Goal: Task Accomplishment & Management: Manage account settings

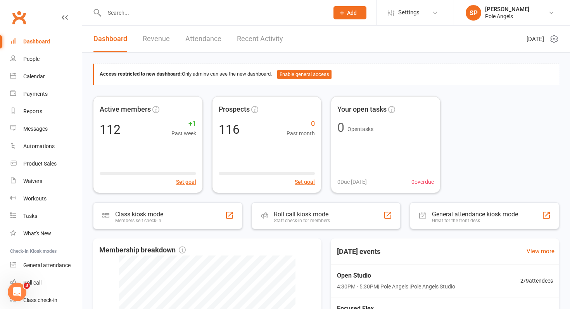
click at [265, 39] on link "Recent Activity" at bounding box center [260, 39] width 46 height 27
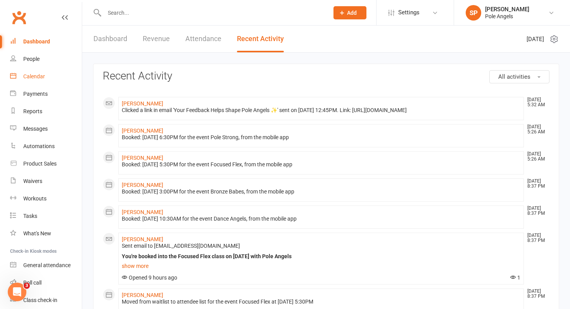
click at [23, 75] on div "Calendar" at bounding box center [34, 76] width 22 height 6
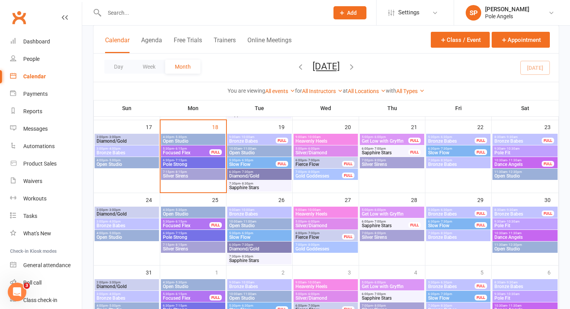
scroll to position [262, 0]
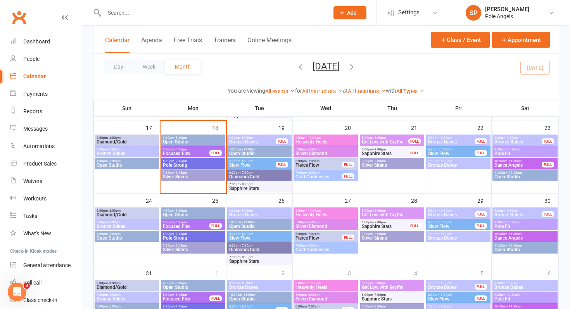
click at [435, 153] on span "Slow Flow" at bounding box center [451, 153] width 47 height 5
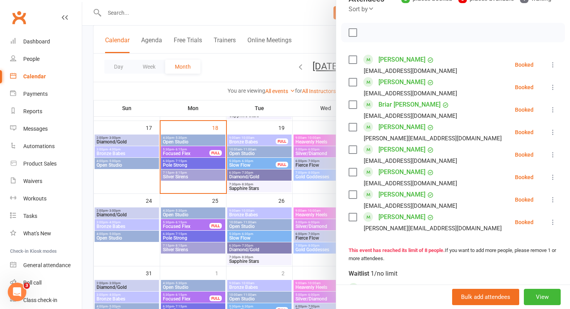
scroll to position [103, 0]
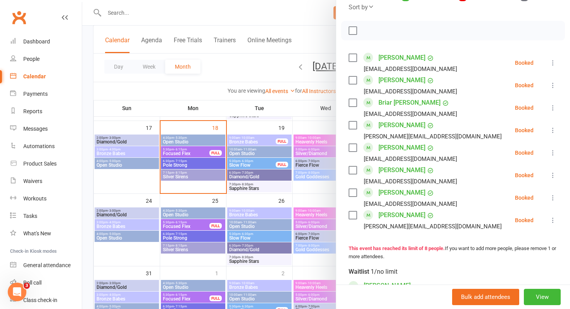
click at [324, 47] on div at bounding box center [326, 154] width 488 height 309
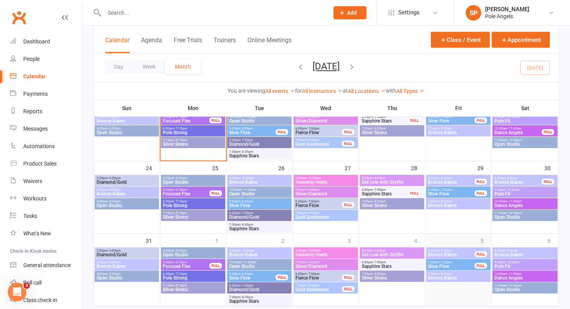
scroll to position [295, 0]
click at [445, 193] on span "Slow Flow" at bounding box center [451, 193] width 47 height 5
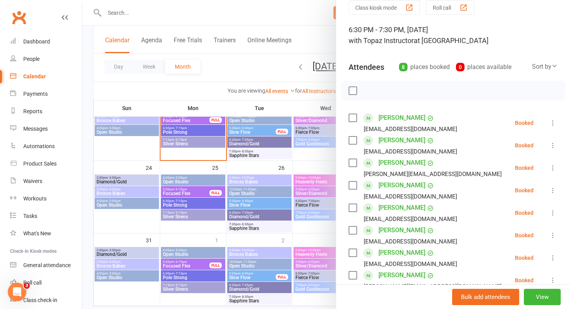
scroll to position [40, 0]
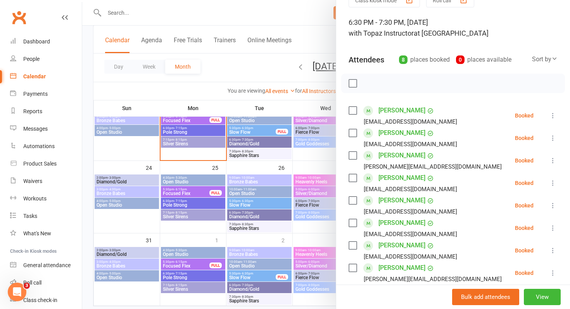
click at [326, 163] on div at bounding box center [326, 154] width 488 height 309
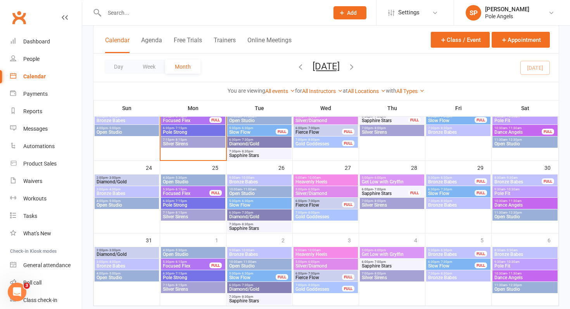
scroll to position [314, 0]
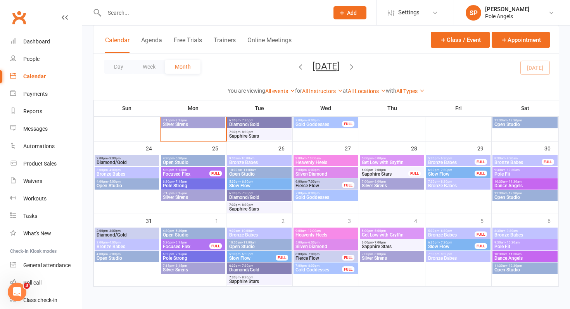
click at [439, 249] on div "6:30pm - 7:30pm Slow Flow FULL" at bounding box center [458, 244] width 64 height 11
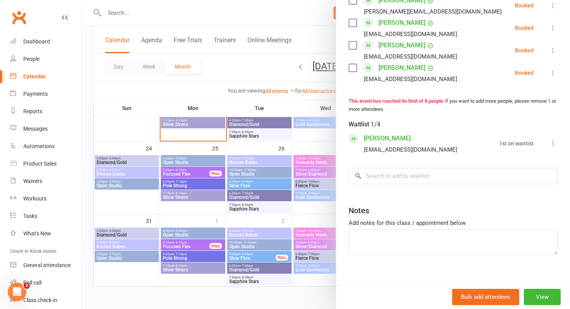
scroll to position [259, 0]
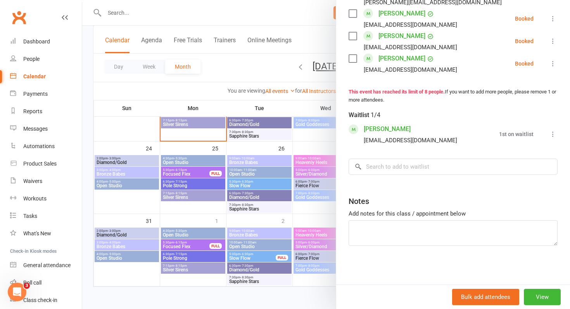
click at [316, 137] on div at bounding box center [326, 154] width 488 height 309
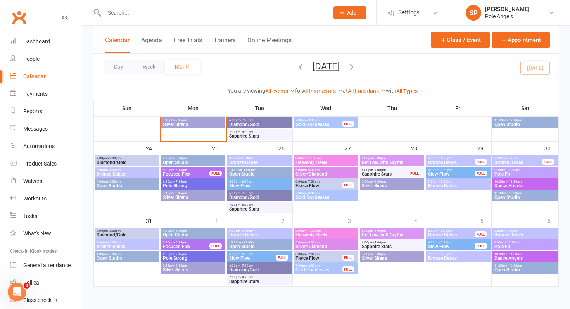
click at [356, 65] on icon "button" at bounding box center [351, 66] width 9 height 9
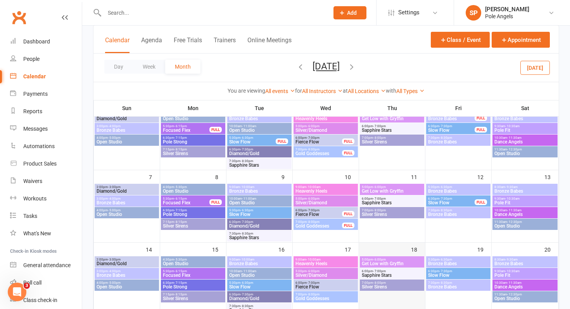
scroll to position [69, 0]
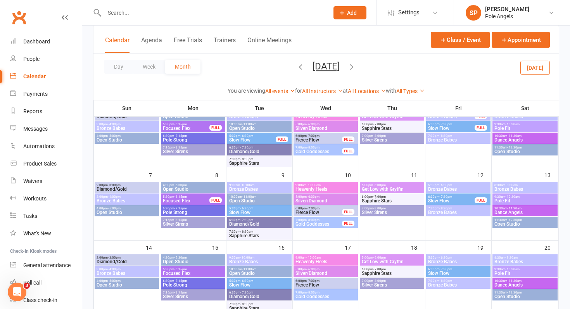
click at [443, 200] on span "Slow Flow" at bounding box center [451, 200] width 47 height 5
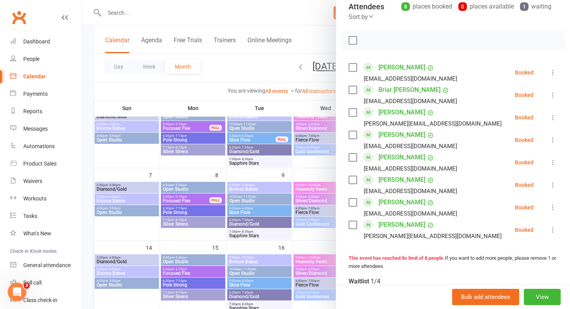
scroll to position [93, 0]
click at [318, 174] on div at bounding box center [326, 154] width 488 height 309
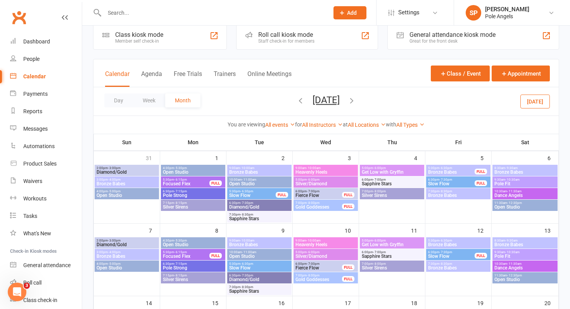
scroll to position [13, 0]
click at [321, 193] on span "Fierce Flow" at bounding box center [318, 195] width 47 height 5
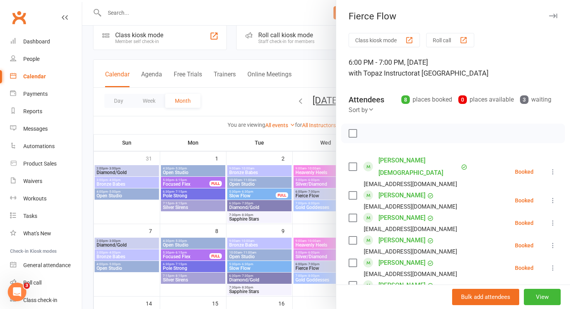
click at [326, 110] on div at bounding box center [326, 154] width 488 height 309
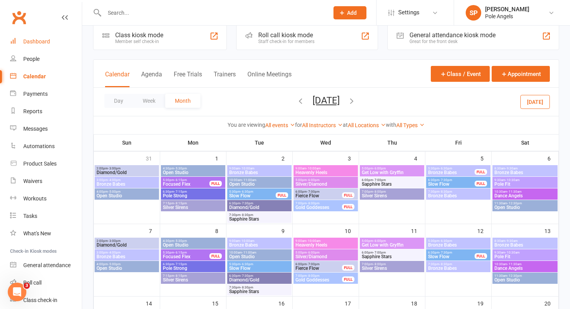
click at [24, 43] on div "Dashboard" at bounding box center [36, 41] width 27 height 6
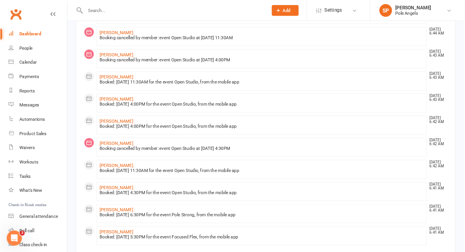
scroll to position [369, 0]
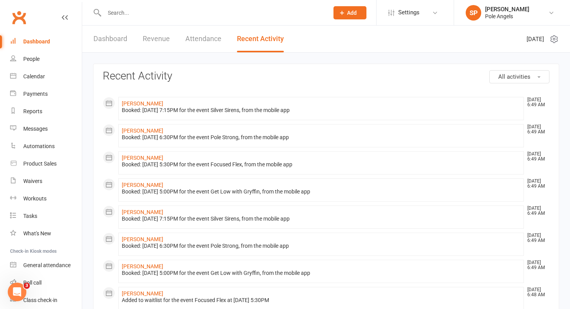
click at [19, 251] on icon "Open Intercom Messenger" at bounding box center [17, 292] width 13 height 13
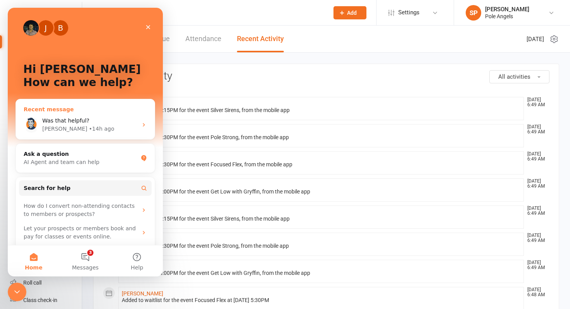
click at [89, 121] on div "Was that helpful?" at bounding box center [89, 121] width 95 height 8
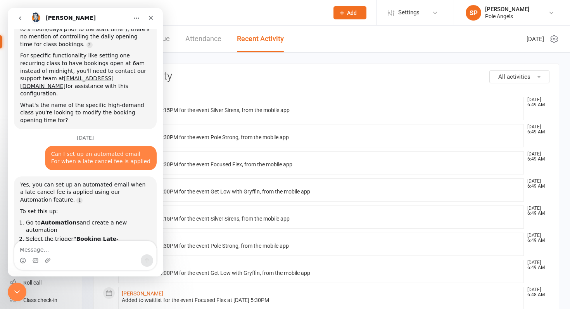
scroll to position [845, 0]
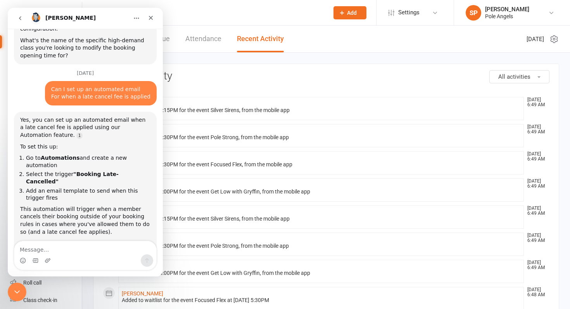
click at [19, 251] on icon "Close Intercom Messenger" at bounding box center [16, 291] width 9 height 9
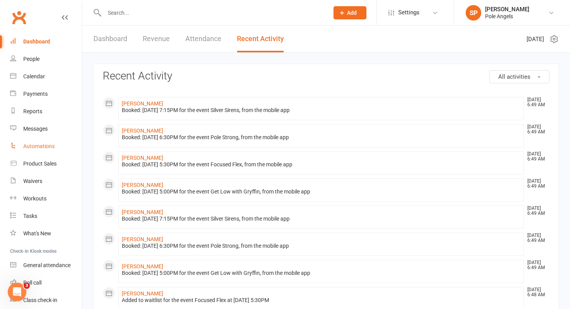
click at [31, 147] on div "Automations" at bounding box center [38, 146] width 31 height 6
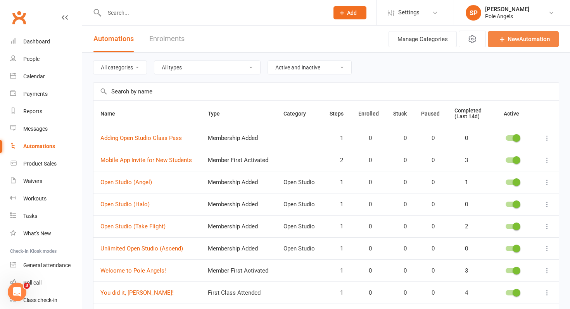
click at [465, 34] on link "New Automation" at bounding box center [523, 39] width 71 height 16
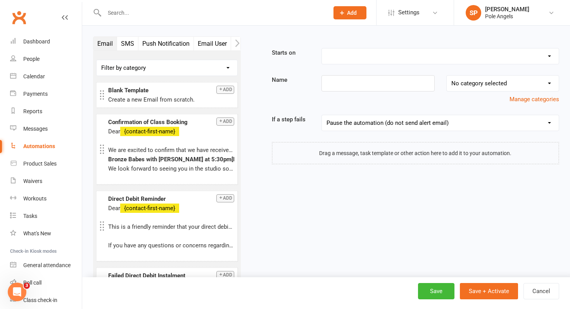
click at [438, 61] on select "Booking Cancelled Booking Due Booking Late-Cancelled Booking Marked Absent Book…" at bounding box center [440, 56] width 237 height 16
select select "2"
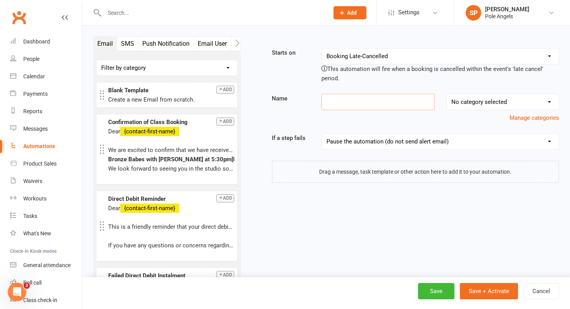
click at [383, 105] on input at bounding box center [377, 102] width 113 height 16
type input "Late Cancellation/No Show"
click at [460, 102] on select "No category selected Open Studio" at bounding box center [503, 102] width 112 height 16
click at [229, 90] on button "Add" at bounding box center [225, 90] width 18 height 8
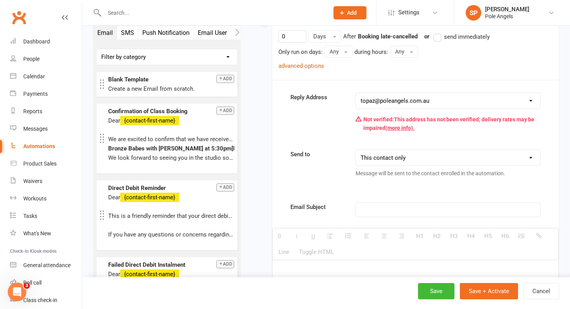
scroll to position [211, 0]
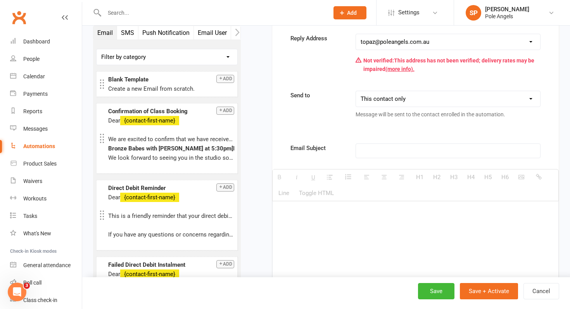
click at [375, 153] on p at bounding box center [447, 150] width 174 height 9
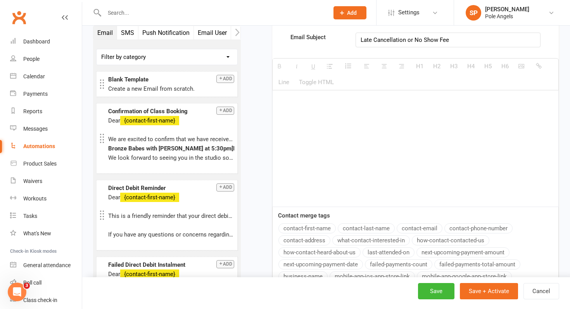
scroll to position [323, 0]
click at [310, 112] on div at bounding box center [415, 147] width 286 height 116
paste div
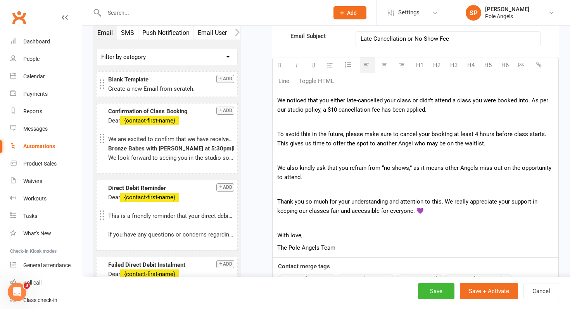
click at [422, 214] on p "Thank you so much for your understanding and attention to this. We really appre…" at bounding box center [415, 206] width 276 height 19
drag, startPoint x: 305, startPoint y: 237, endPoint x: 263, endPoint y: 235, distance: 41.9
click at [263, 235] on div "Starts on Booking Cancelled Booking Due Booking Late-Cancelled Booking Marked A…" at bounding box center [405, 87] width 307 height 724
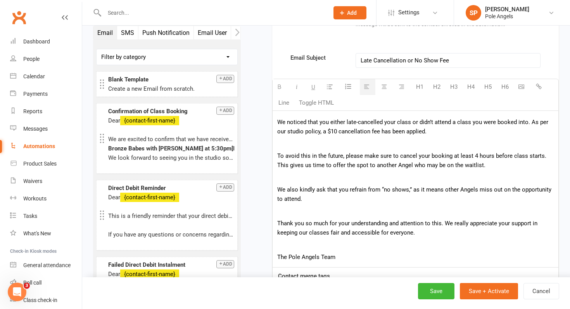
scroll to position [296, 0]
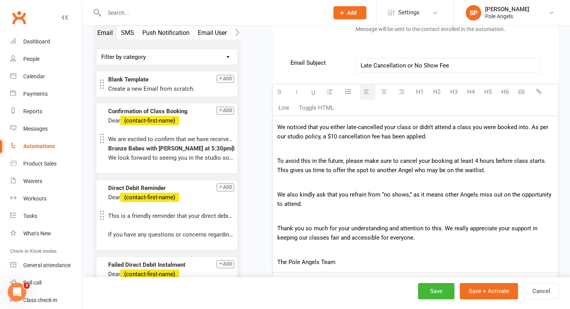
click at [293, 216] on p at bounding box center [415, 216] width 276 height 9
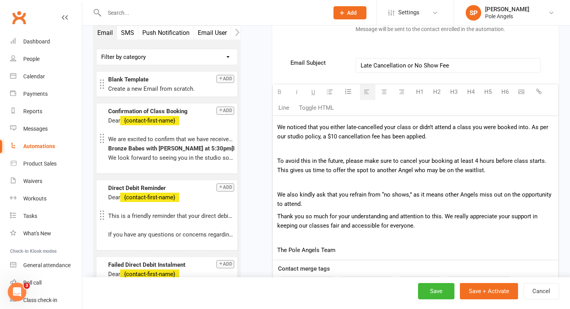
click at [289, 186] on p at bounding box center [415, 182] width 276 height 9
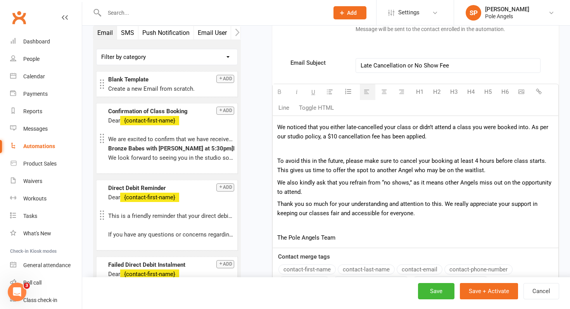
click at [290, 150] on p at bounding box center [415, 148] width 276 height 9
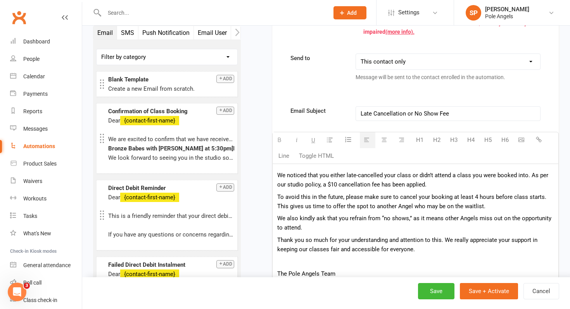
scroll to position [245, 0]
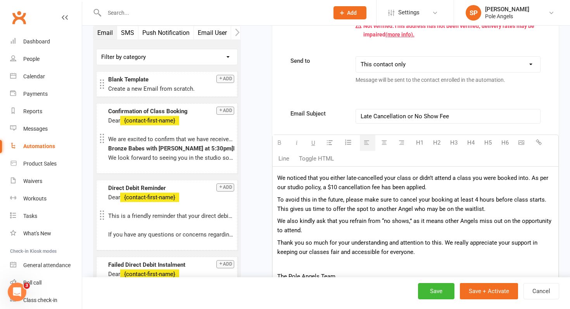
click at [277, 178] on p "We noticed that you either late-cancelled your class or didn’t attend a class y…" at bounding box center [415, 182] width 276 height 19
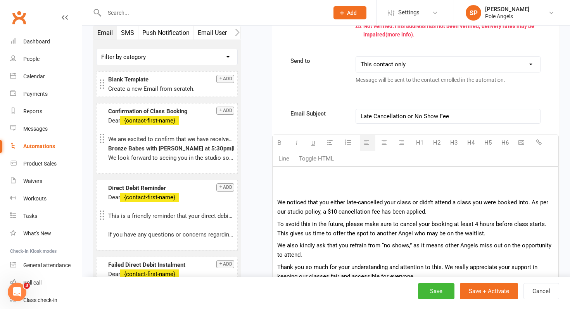
click at [287, 188] on p at bounding box center [415, 190] width 276 height 9
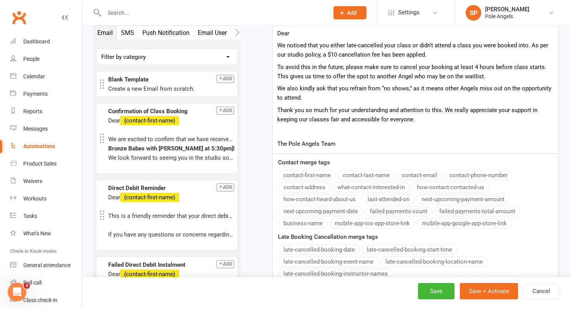
scroll to position [415, 0]
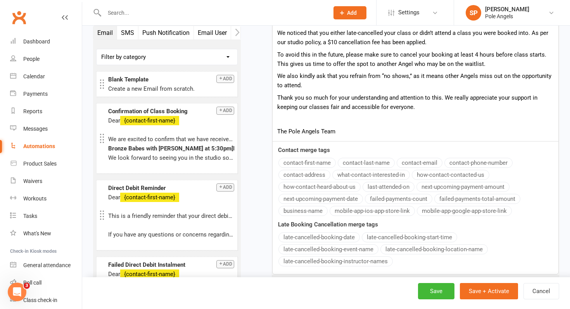
click at [312, 162] on button "contact-first-name" at bounding box center [306, 163] width 57 height 10
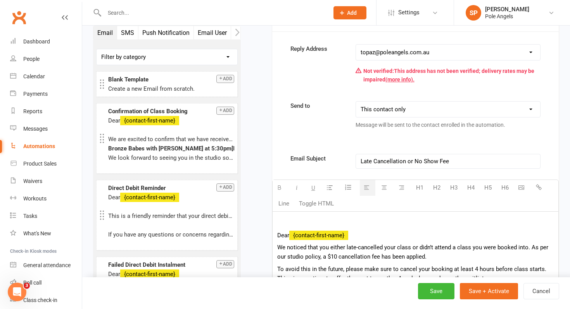
scroll to position [191, 0]
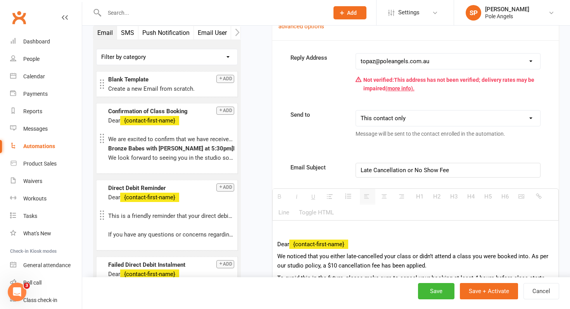
drag, startPoint x: 465, startPoint y: 169, endPoint x: 348, endPoint y: 169, distance: 116.3
click at [348, 169] on div "Email Subject Late Cancellation or No Show Fee <p>Late Cancellation or No Show …" at bounding box center [416, 170] width 262 height 15
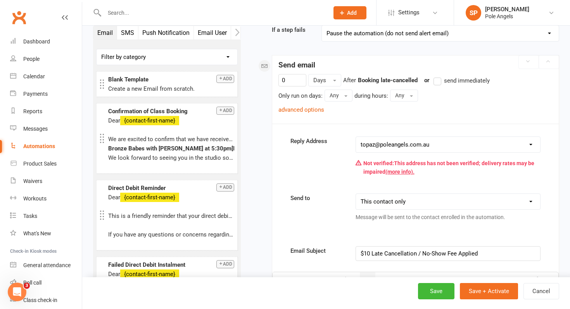
scroll to position [109, 0]
click at [406, 145] on select "[EMAIL_ADDRESS][DOMAIN_NAME] [EMAIL_ADDRESS][DOMAIN_NAME] [EMAIL_ADDRESS][DOMAI…" at bounding box center [448, 144] width 184 height 16
select select "3"
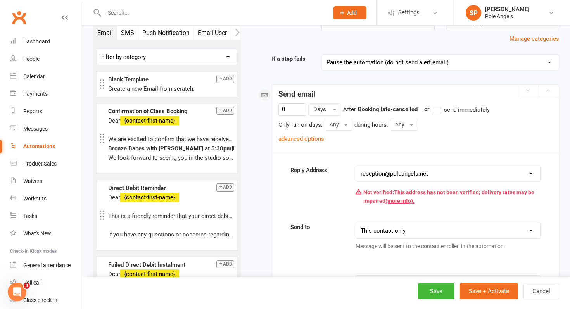
scroll to position [78, 0]
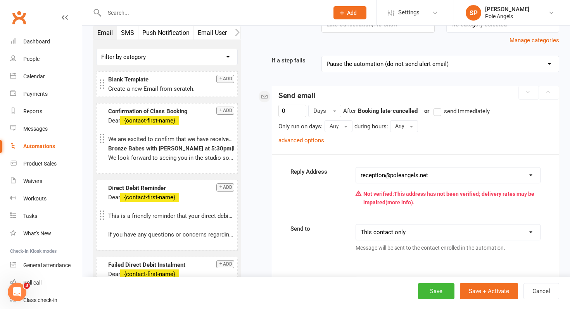
click at [437, 111] on label "send immediately" at bounding box center [461, 111] width 56 height 9
click at [437, 107] on input "send immediately" at bounding box center [435, 107] width 5 height 0
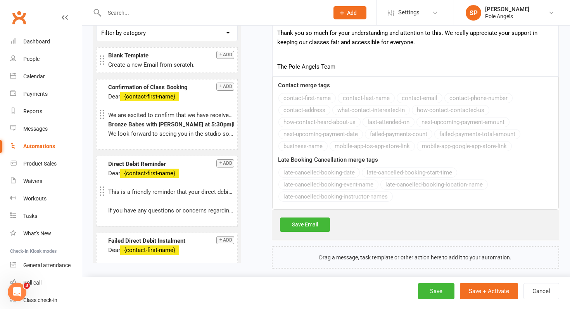
scroll to position [488, 0]
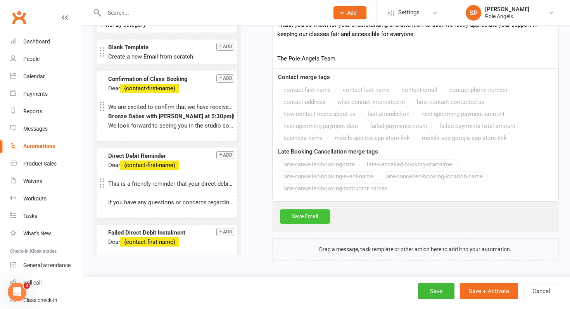
click at [308, 213] on link "Save Email" at bounding box center [305, 216] width 50 height 14
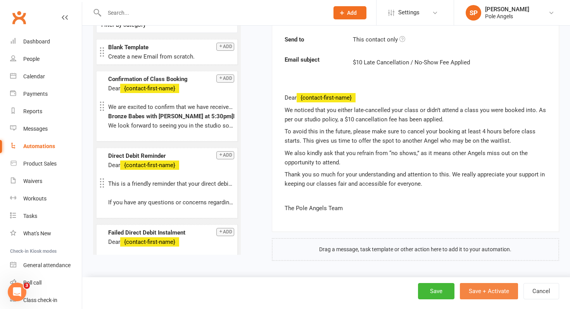
click at [465, 251] on button "Save + Activate" at bounding box center [489, 291] width 58 height 16
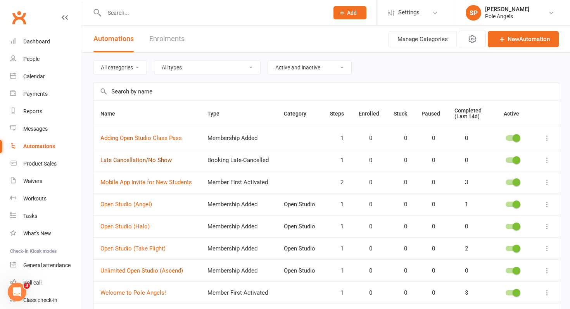
click at [166, 161] on link "Late Cancellation/No Show" at bounding box center [135, 160] width 71 height 7
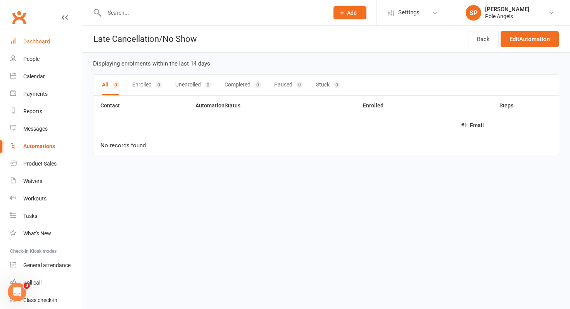
click at [34, 41] on div "Dashboard" at bounding box center [36, 41] width 27 height 6
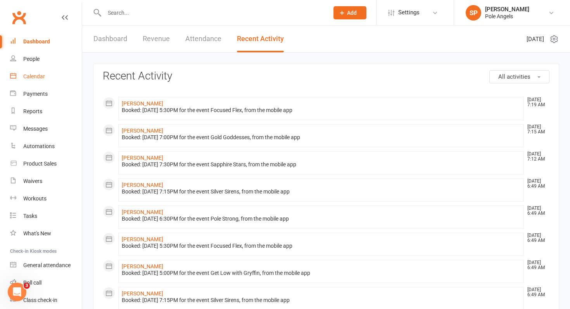
click at [36, 74] on div "Calendar" at bounding box center [34, 76] width 22 height 6
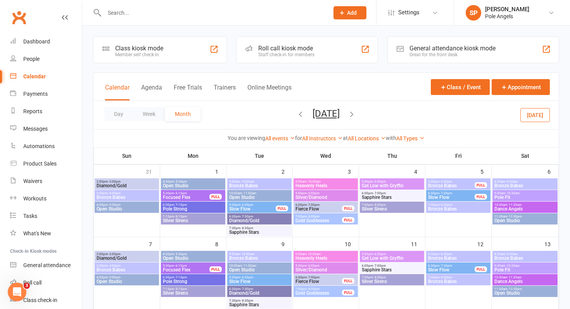
click at [296, 117] on icon "button" at bounding box center [300, 114] width 9 height 9
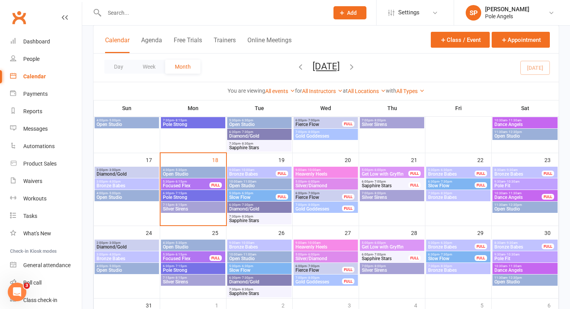
scroll to position [219, 0]
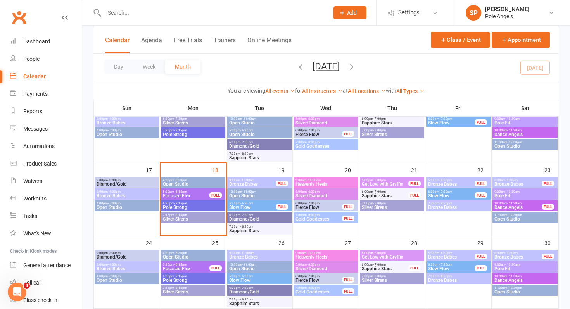
click at [126, 207] on span "Open Studio" at bounding box center [126, 207] width 61 height 5
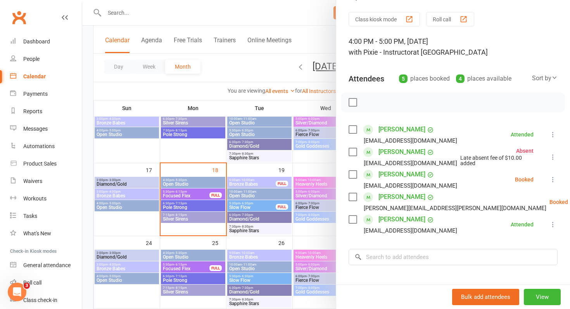
scroll to position [23, 0]
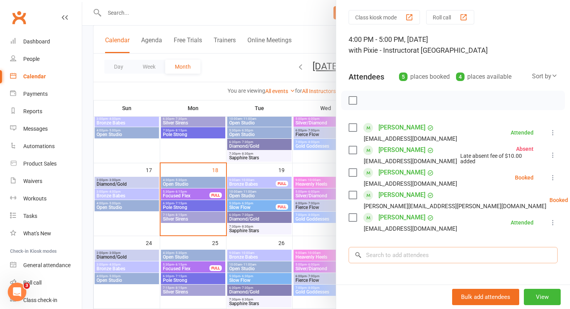
click at [395, 251] on input "search" at bounding box center [452, 255] width 209 height 16
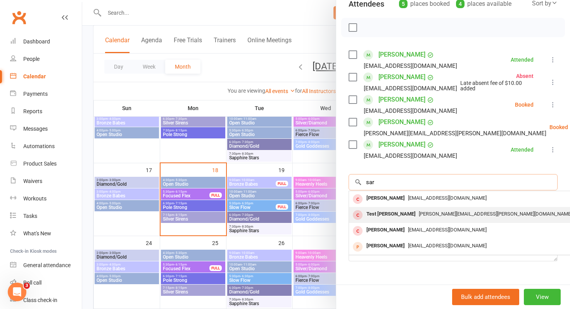
scroll to position [96, 0]
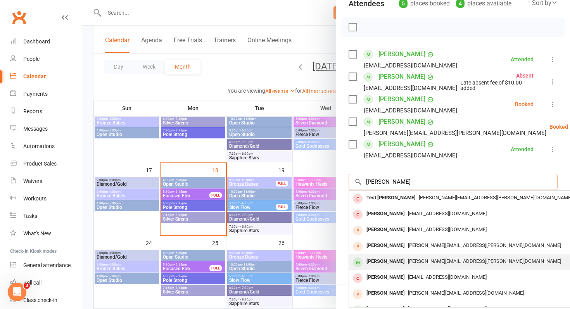
type input "[PERSON_NAME]"
click at [386, 251] on div "[PERSON_NAME]" at bounding box center [385, 261] width 45 height 11
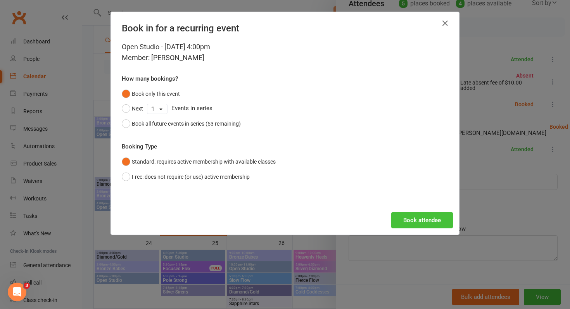
click at [440, 217] on button "Book attendee" at bounding box center [422, 220] width 62 height 16
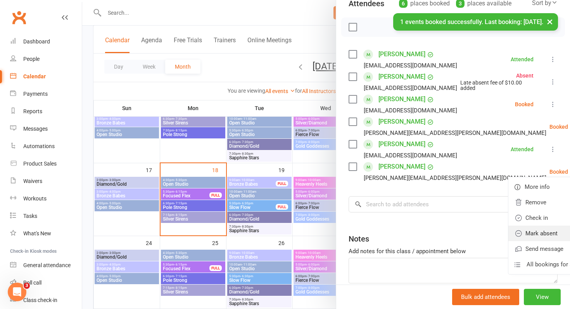
click at [465, 233] on link "Mark absent" at bounding box center [549, 234] width 83 height 16
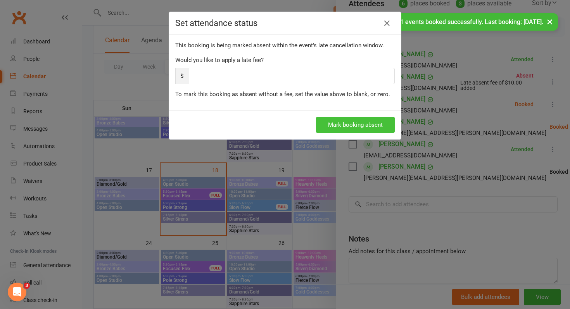
click at [333, 124] on button "Mark booking absent" at bounding box center [355, 125] width 79 height 16
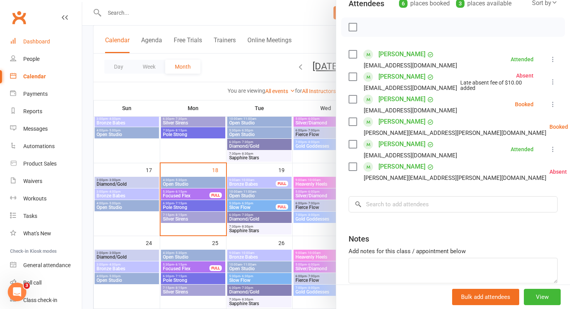
click at [43, 41] on div "Dashboard" at bounding box center [36, 41] width 27 height 6
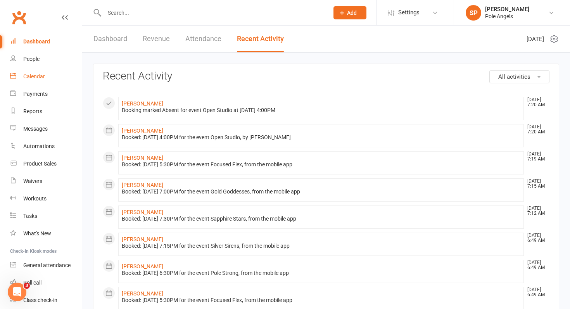
click at [14, 70] on link "Calendar" at bounding box center [46, 76] width 72 height 17
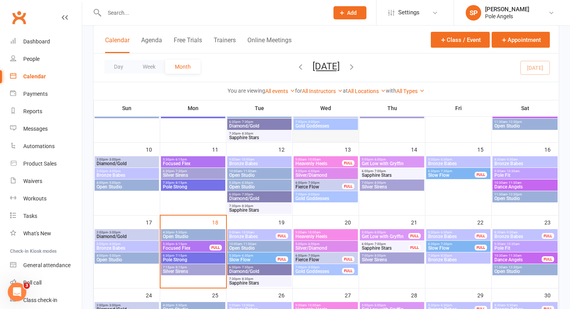
scroll to position [169, 0]
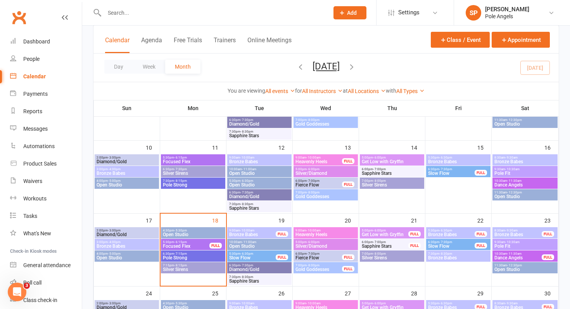
click at [105, 254] on span "4:00pm - 5:00pm" at bounding box center [126, 253] width 61 height 3
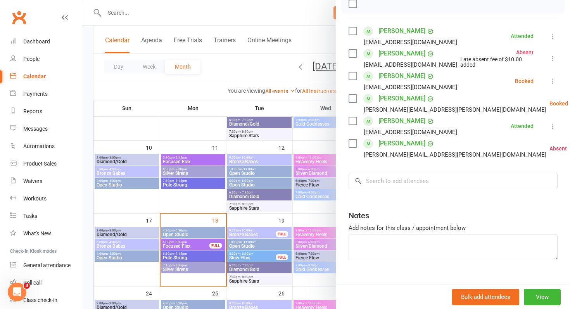
scroll to position [122, 0]
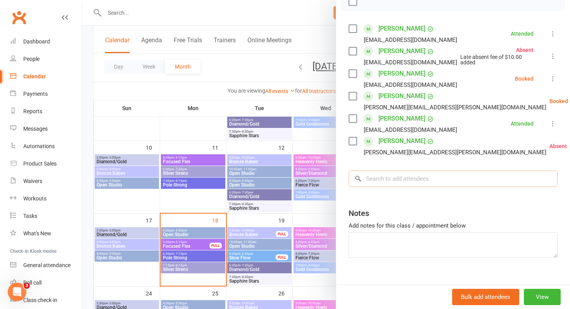
click at [401, 176] on input "search" at bounding box center [452, 179] width 209 height 16
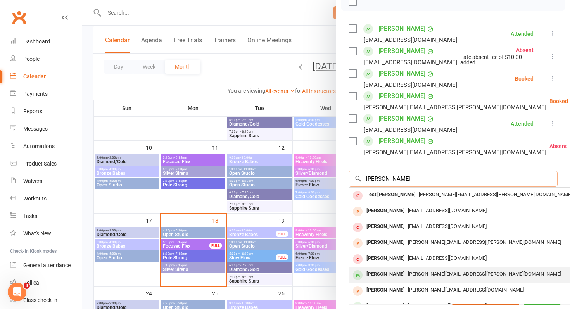
type input "[PERSON_NAME]"
click at [387, 277] on div "[PERSON_NAME]" at bounding box center [385, 274] width 45 height 11
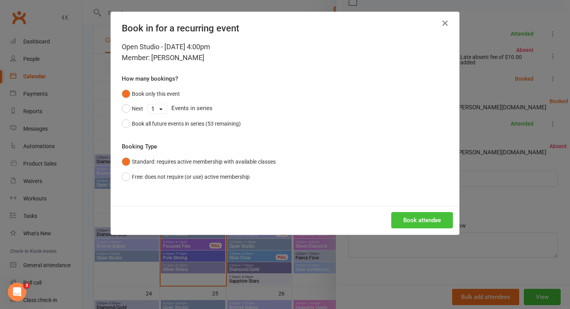
click at [442, 220] on button "Book attendee" at bounding box center [422, 220] width 62 height 16
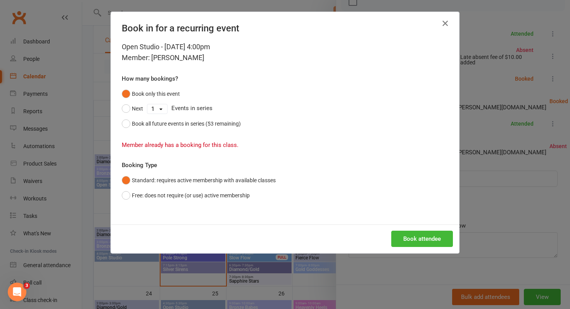
click at [445, 24] on icon "button" at bounding box center [444, 23] width 9 height 9
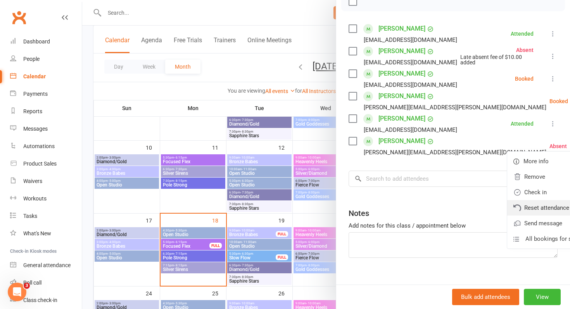
click at [507, 209] on link "Reset attendance" at bounding box center [548, 208] width 83 height 16
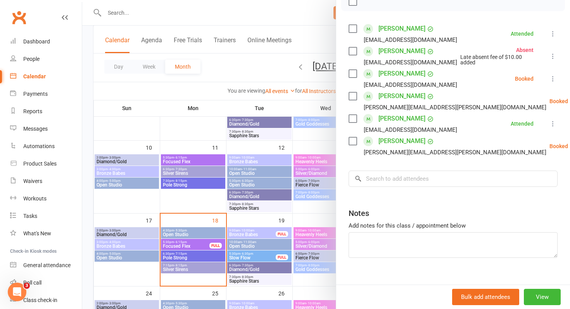
click at [509, 210] on link "Mark absent" at bounding box center [549, 208] width 83 height 16
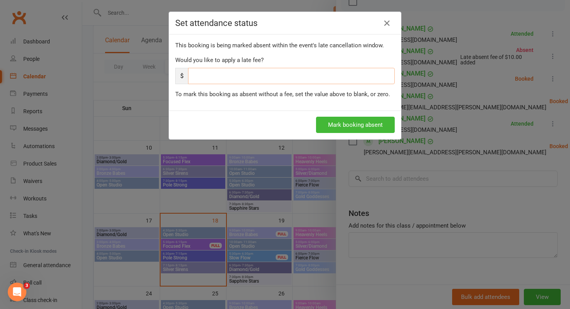
click at [256, 76] on input "number" at bounding box center [291, 76] width 207 height 16
type input "10"
click at [347, 123] on button "Mark booking absent" at bounding box center [355, 125] width 79 height 16
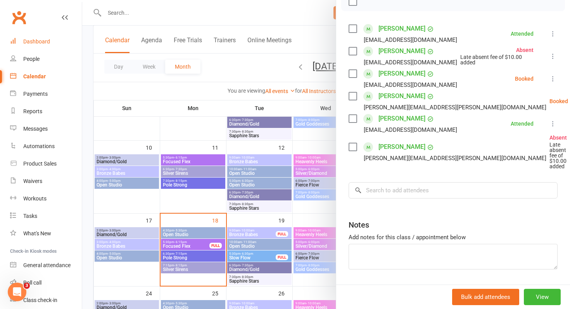
click at [45, 38] on div "Dashboard" at bounding box center [36, 41] width 27 height 6
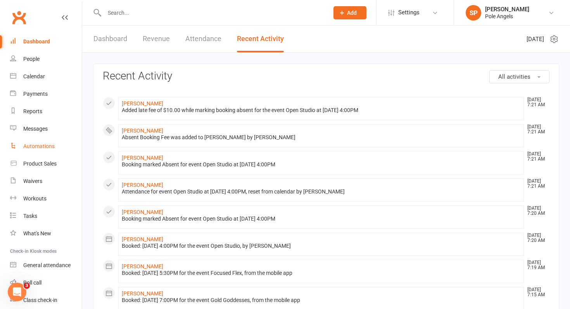
click at [37, 148] on div "Automations" at bounding box center [38, 146] width 31 height 6
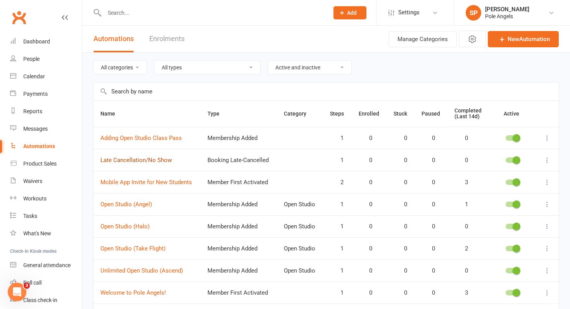
click at [164, 161] on link "Late Cancellation/No Show" at bounding box center [135, 160] width 71 height 7
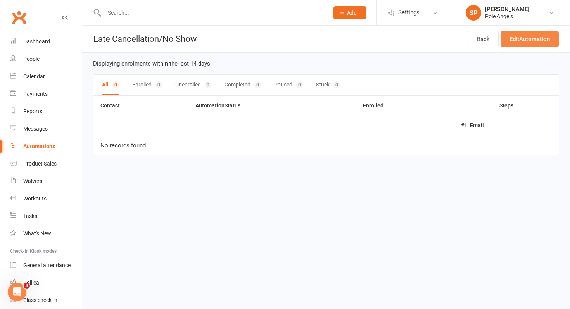
click at [518, 39] on link "Edit Automation" at bounding box center [529, 39] width 58 height 16
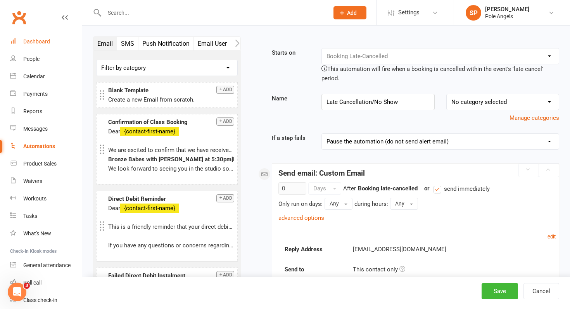
click at [43, 45] on link "Dashboard" at bounding box center [46, 41] width 72 height 17
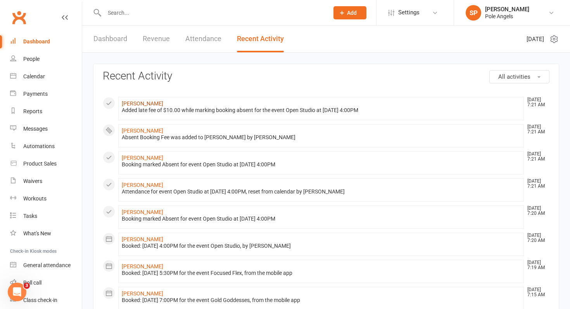
click at [147, 102] on link "[PERSON_NAME]" at bounding box center [142, 103] width 41 height 6
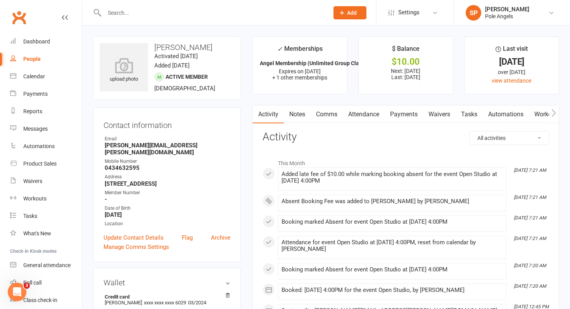
click at [415, 113] on link "Payments" at bounding box center [404, 114] width 38 height 18
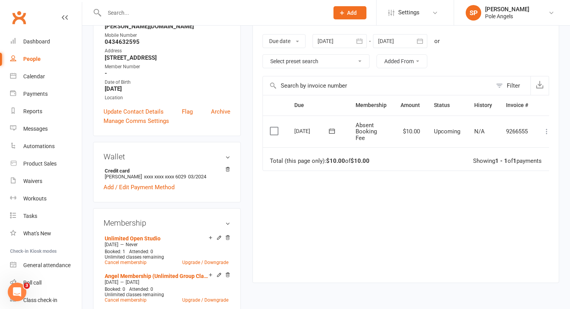
scroll to position [0, 9]
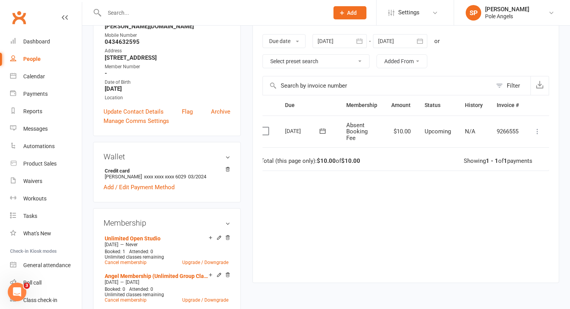
click at [536, 132] on icon at bounding box center [537, 132] width 8 height 8
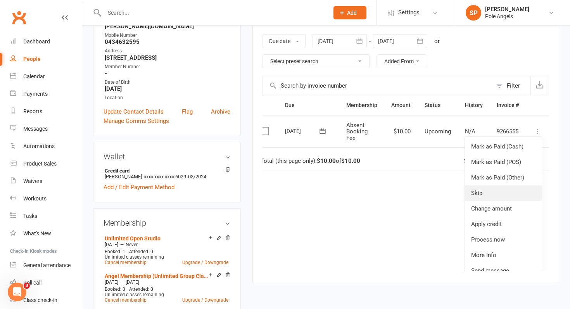
click at [480, 195] on link "Skip" at bounding box center [503, 193] width 77 height 16
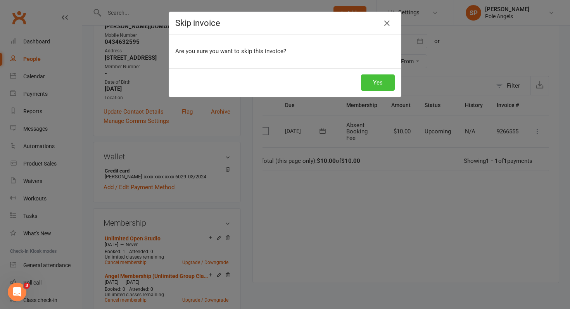
click at [383, 88] on button "Yes" at bounding box center [378, 82] width 34 height 16
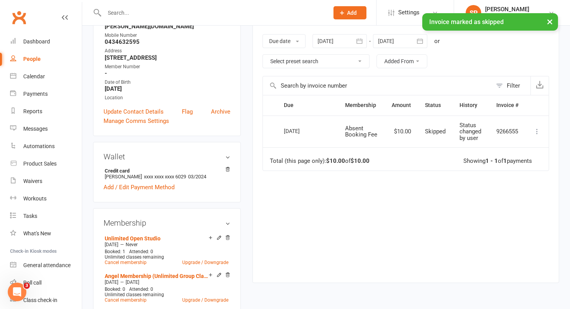
scroll to position [0, 0]
click at [44, 41] on div "Dashboard" at bounding box center [36, 41] width 27 height 6
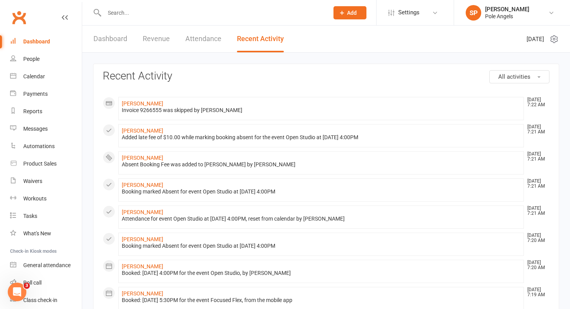
click at [118, 12] on input "text" at bounding box center [212, 12] width 221 height 11
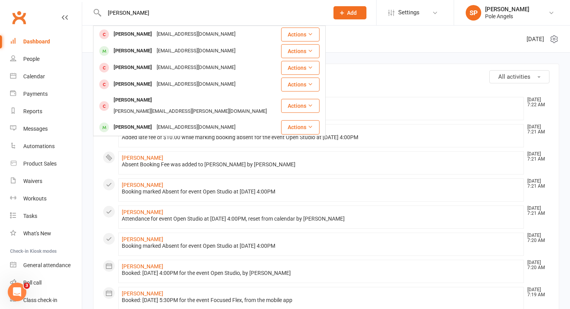
type input "[PERSON_NAME]"
click at [107, 50] on span at bounding box center [104, 51] width 10 height 10
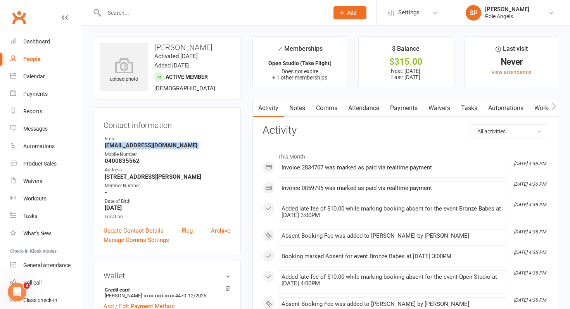
drag, startPoint x: 105, startPoint y: 145, endPoint x: 195, endPoint y: 149, distance: 90.0
click at [195, 149] on ul "Owner Email [EMAIL_ADDRESS][DOMAIN_NAME] Mobile Number [PHONE_NUMBER] Address […" at bounding box center [166, 177] width 127 height 85
copy render-form-field "[EMAIL_ADDRESS][DOMAIN_NAME]"
click at [30, 146] on div "Automations" at bounding box center [38, 146] width 31 height 6
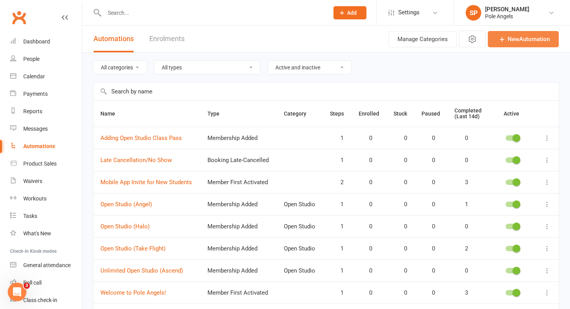
click at [521, 36] on link "New Automation" at bounding box center [523, 39] width 71 height 16
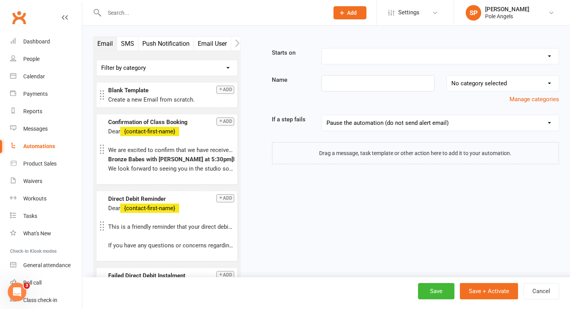
click at [336, 54] on select "Booking Cancelled Booking Due Booking Late-Cancelled Booking Marked Absent Book…" at bounding box center [440, 56] width 237 height 16
select select "9"
click at [424, 54] on select "Booking Cancelled Booking Due Booking Late-Cancelled Booking Marked Absent Book…" at bounding box center [440, 56] width 237 height 16
click at [339, 83] on input at bounding box center [377, 83] width 113 height 16
click at [138, 97] on div "Create a new Email from scratch." at bounding box center [171, 99] width 126 height 9
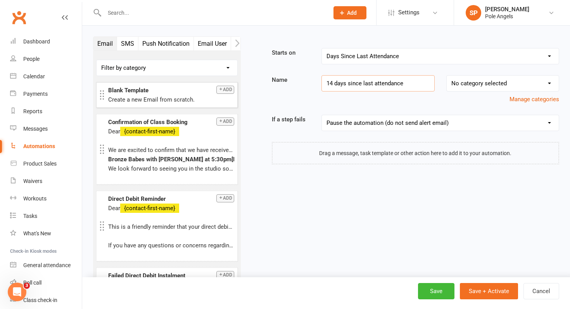
type input "14 days since last attendance"
click at [225, 91] on button "Add" at bounding box center [225, 90] width 18 height 8
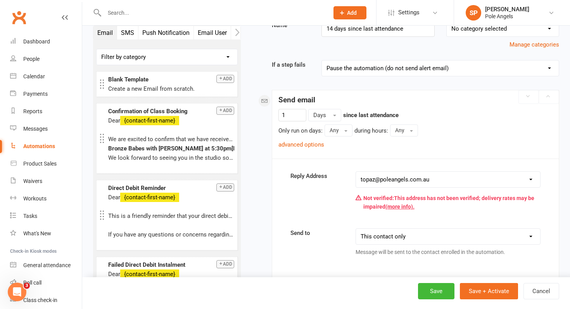
scroll to position [55, 0]
click at [297, 117] on input "1" at bounding box center [292, 115] width 28 height 12
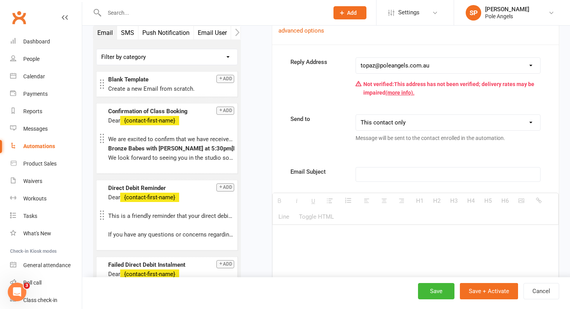
scroll to position [167, 0]
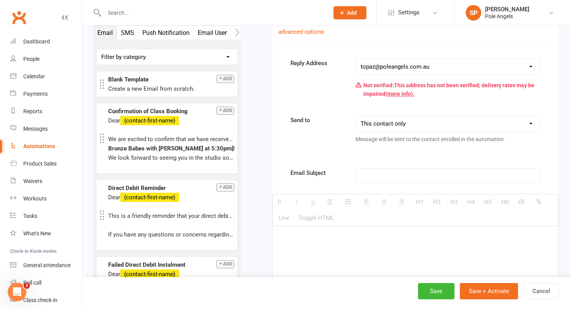
type input "14"
click at [388, 69] on select "[EMAIL_ADDRESS][DOMAIN_NAME] [EMAIL_ADDRESS][DOMAIN_NAME] [EMAIL_ADDRESS][DOMAI…" at bounding box center [448, 67] width 184 height 16
select select "3"
click at [385, 176] on p at bounding box center [447, 175] width 174 height 9
paste div
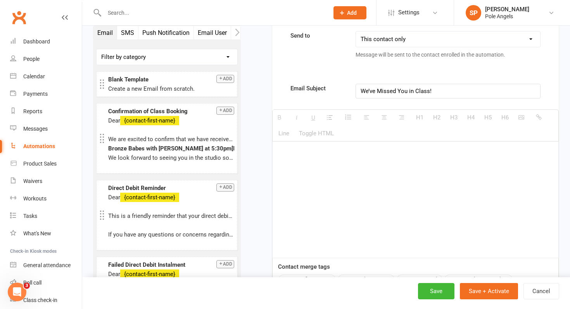
scroll to position [254, 0]
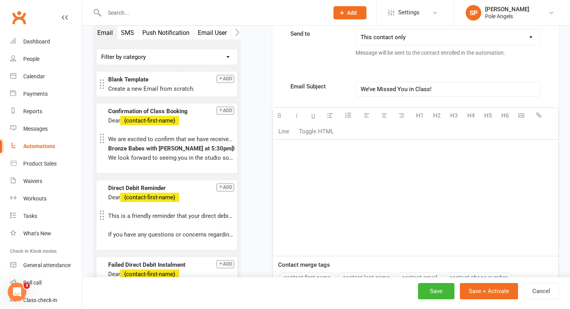
click at [322, 163] on div at bounding box center [415, 198] width 286 height 116
paste div
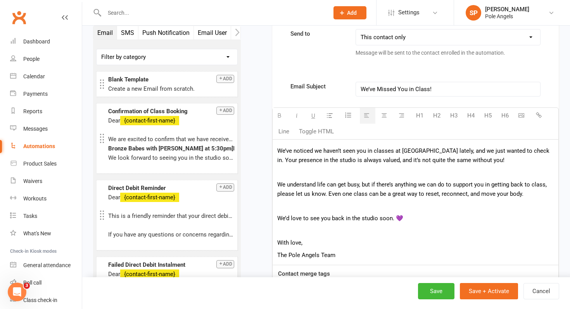
click at [398, 217] on p "We’d love to see you back in the studio soon. 💜" at bounding box center [415, 218] width 276 height 9
drag, startPoint x: 313, startPoint y: 243, endPoint x: 248, endPoint y: 242, distance: 65.5
click at [248, 242] on div "Starts on Booking Cancelled Booking Due Booking Late-Cancelled Booking Marked A…" at bounding box center [406, 98] width 318 height 630
click at [396, 220] on p "We’d love to see you back in the studio soon." at bounding box center [415, 218] width 276 height 9
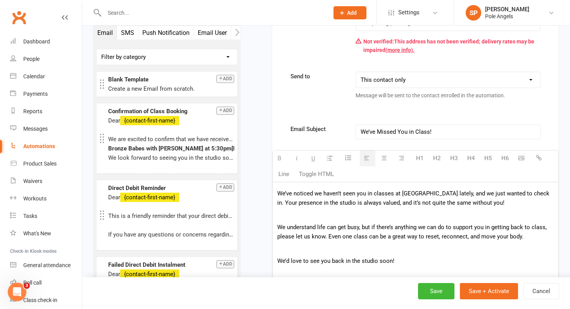
scroll to position [213, 0]
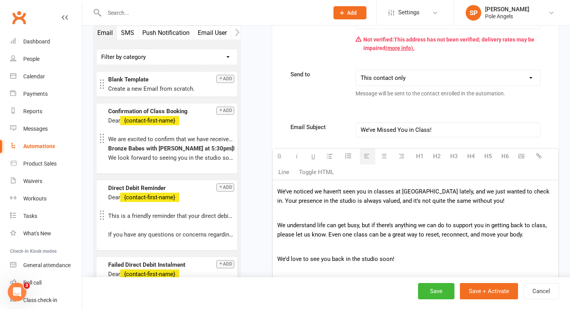
click at [277, 190] on p "We’ve noticed we haven’t seen you in classes at [GEOGRAPHIC_DATA] lately, and w…" at bounding box center [415, 196] width 276 height 19
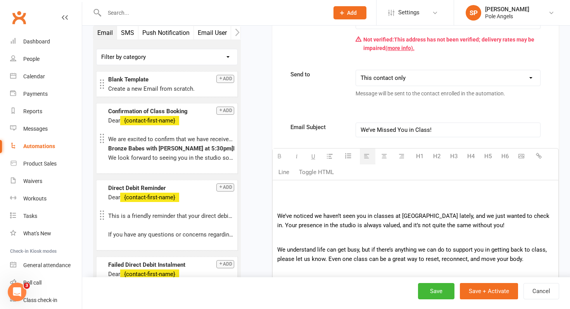
click at [281, 197] on div "We’ve noticed we haven’t seen you in classes at [GEOGRAPHIC_DATA] lately, and w…" at bounding box center [415, 249] width 286 height 138
click at [281, 190] on p at bounding box center [415, 191] width 276 height 9
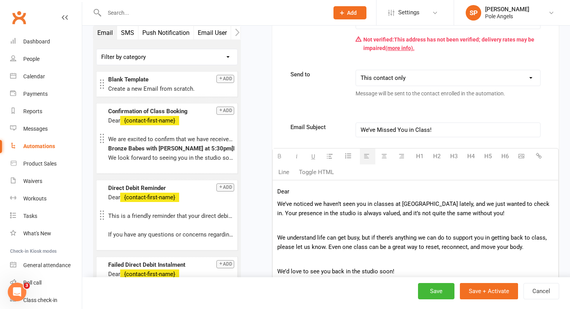
click at [301, 192] on p "Dear" at bounding box center [415, 191] width 276 height 9
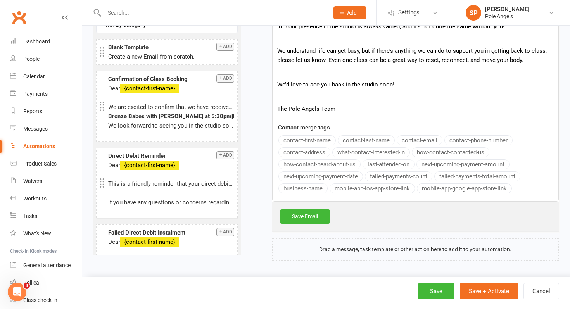
click at [298, 143] on button "contact-first-name" at bounding box center [306, 140] width 57 height 10
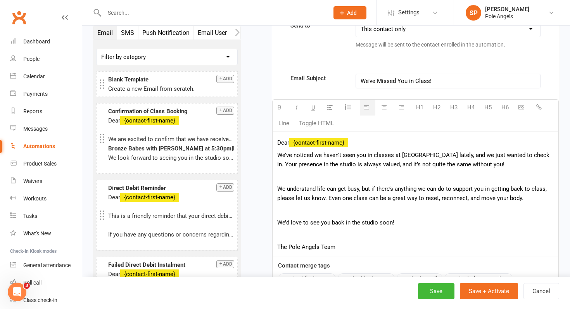
scroll to position [263, 0]
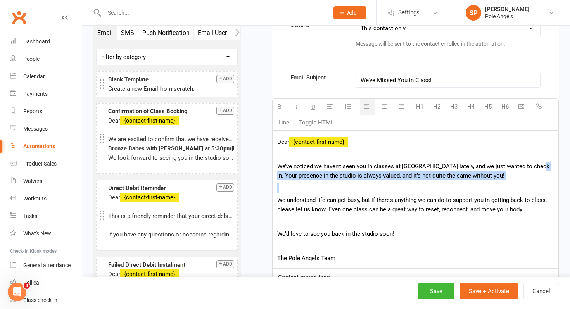
drag, startPoint x: 533, startPoint y: 165, endPoint x: 533, endPoint y: 184, distance: 19.0
click at [533, 184] on div "Dear {contact-first-name} We’ve noticed we haven’t seen you in classes at Pole …" at bounding box center [415, 200] width 286 height 138
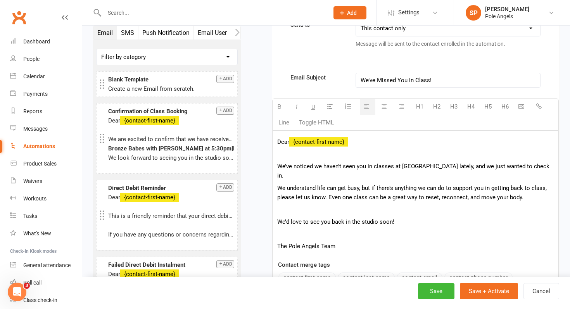
click at [321, 229] on p at bounding box center [415, 233] width 276 height 9
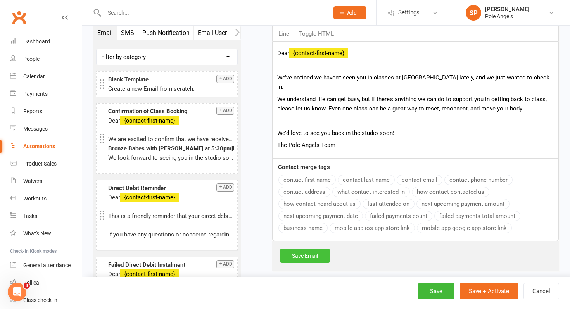
click at [311, 256] on link "Save Email" at bounding box center [305, 256] width 50 height 14
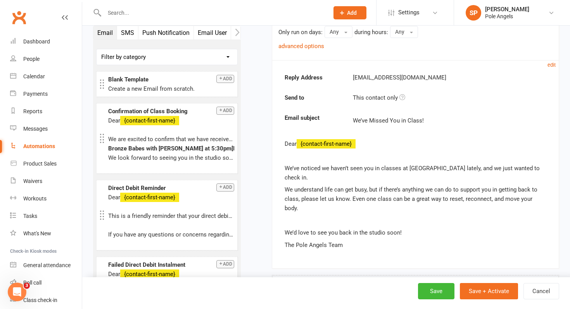
scroll to position [171, 0]
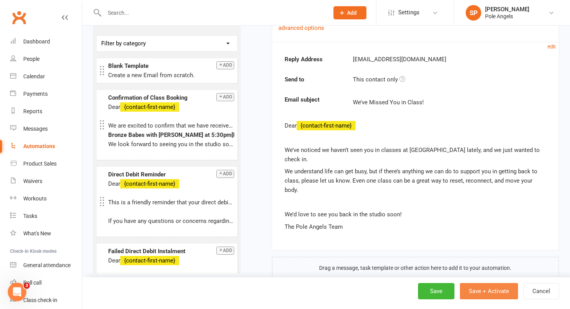
click at [476, 290] on button "Save + Activate" at bounding box center [489, 291] width 58 height 16
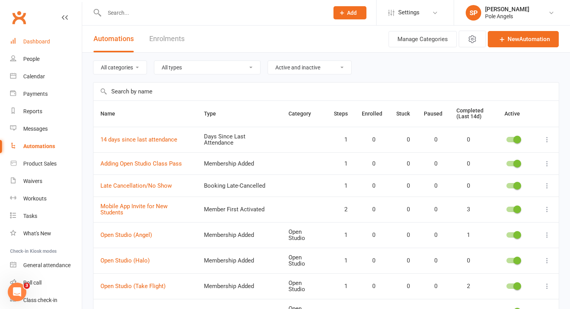
click at [42, 41] on div "Dashboard" at bounding box center [36, 41] width 27 height 6
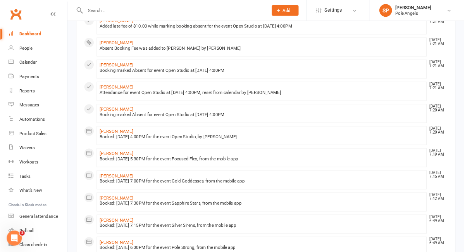
scroll to position [104, 0]
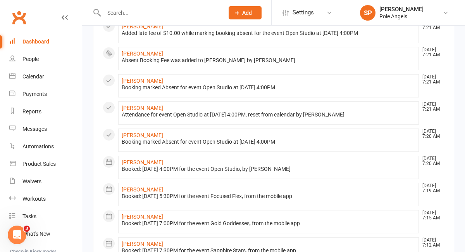
click at [36, 39] on div "Dashboard" at bounding box center [35, 41] width 27 height 6
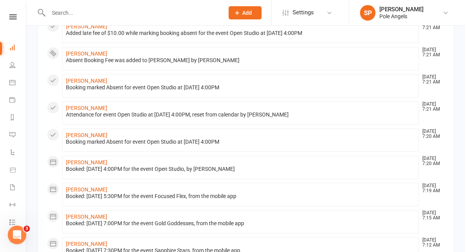
scroll to position [0, 0]
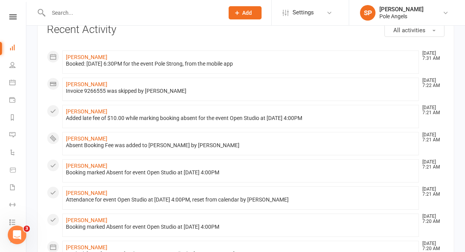
scroll to position [46, 0]
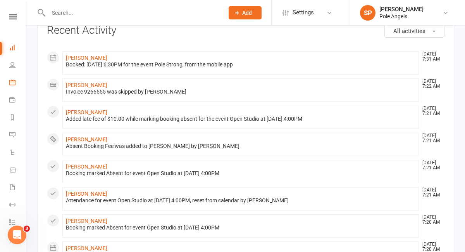
click at [17, 81] on link "Calendar" at bounding box center [17, 82] width 17 height 17
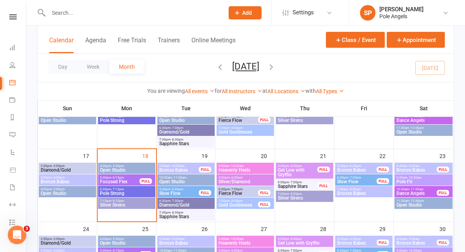
scroll to position [233, 0]
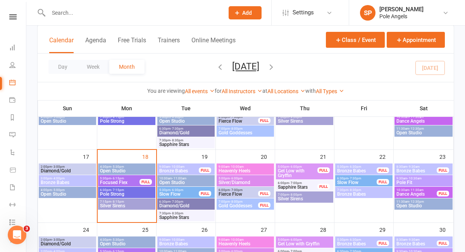
click at [298, 170] on span "Get Low with Gryffin" at bounding box center [298, 172] width 40 height 9
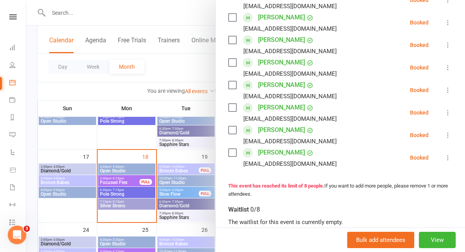
scroll to position [155, 0]
click at [175, 66] on div at bounding box center [245, 126] width 439 height 252
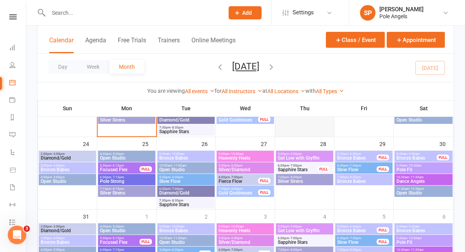
scroll to position [371, 0]
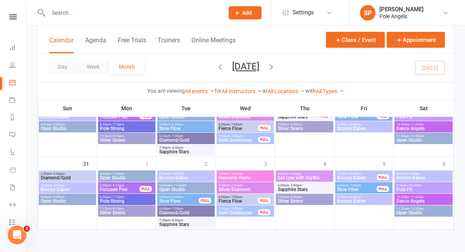
click at [276, 66] on icon "button" at bounding box center [271, 66] width 9 height 9
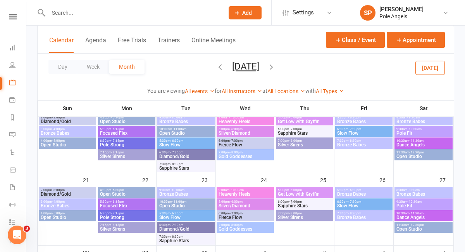
scroll to position [211, 0]
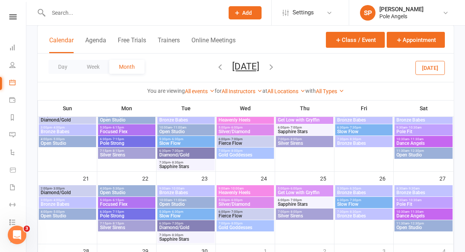
click at [276, 66] on icon "button" at bounding box center [271, 66] width 9 height 9
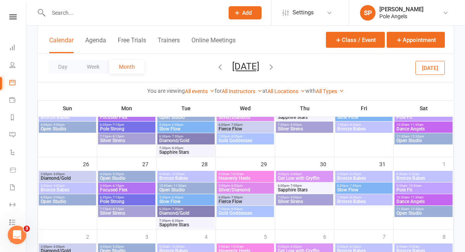
scroll to position [371, 0]
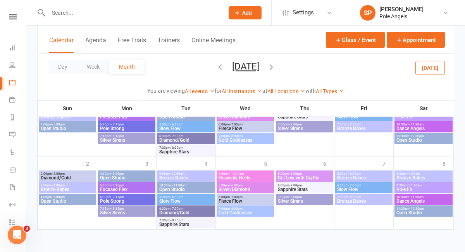
click at [276, 69] on icon "button" at bounding box center [271, 66] width 9 height 9
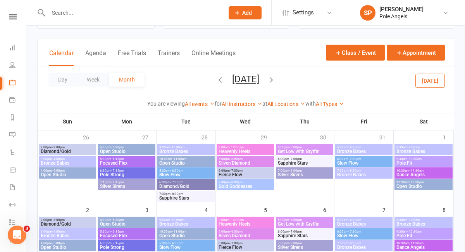
scroll to position [31, 0]
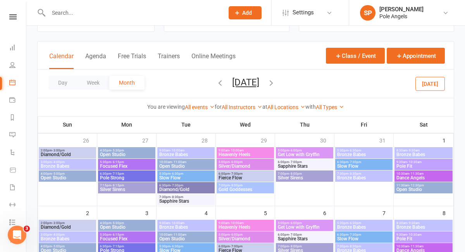
click at [216, 81] on icon "button" at bounding box center [220, 82] width 9 height 9
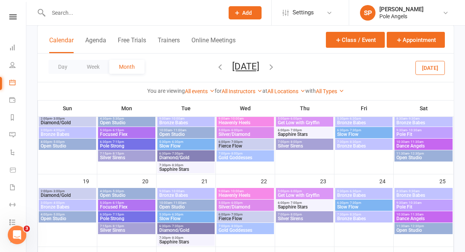
scroll to position [216, 0]
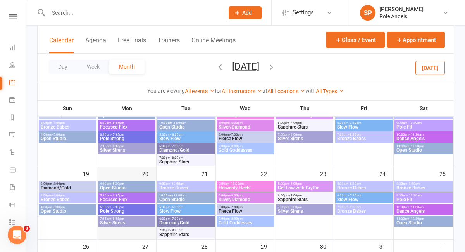
click at [130, 171] on div "20" at bounding box center [126, 203] width 59 height 72
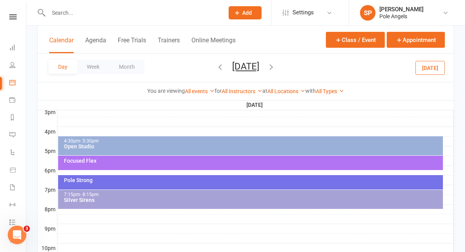
scroll to position [340, 0]
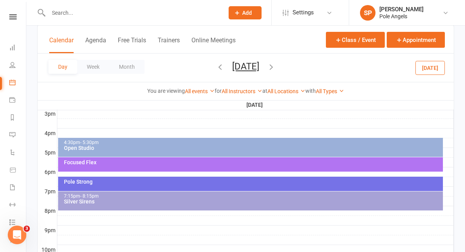
click at [123, 144] on div "4:30pm - 5:30pm" at bounding box center [253, 142] width 378 height 5
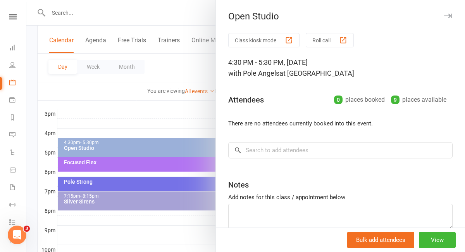
click at [158, 124] on div at bounding box center [245, 126] width 439 height 252
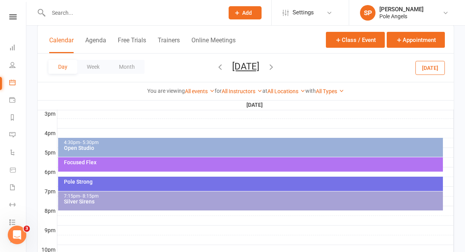
click at [149, 147] on div "Open Studio" at bounding box center [253, 147] width 378 height 5
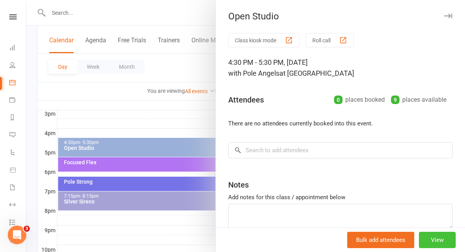
click at [440, 235] on button "View" at bounding box center [437, 239] width 37 height 16
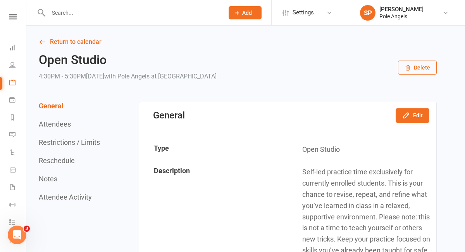
click at [415, 68] on button "Delete" at bounding box center [417, 67] width 39 height 14
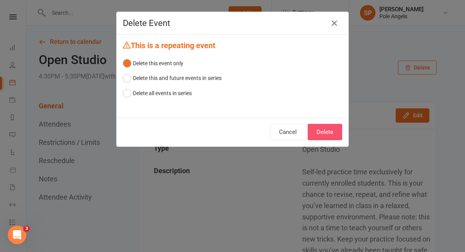
click at [329, 135] on button "Delete" at bounding box center [325, 132] width 34 height 16
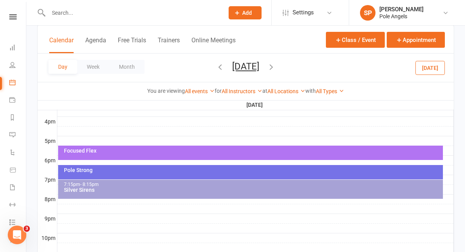
scroll to position [352, 0]
click at [183, 150] on div "Focused Flex" at bounding box center [253, 149] width 378 height 5
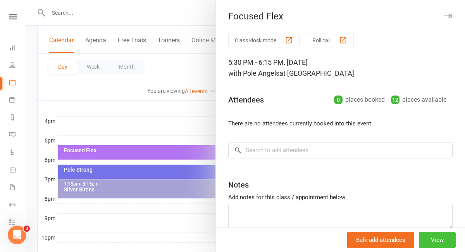
click at [430, 241] on button "View" at bounding box center [437, 239] width 37 height 16
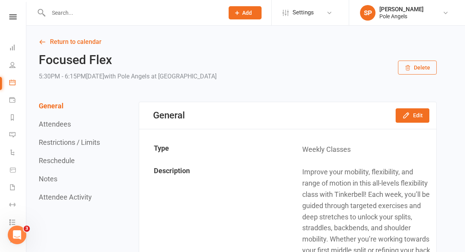
click at [415, 68] on button "Delete" at bounding box center [417, 67] width 39 height 14
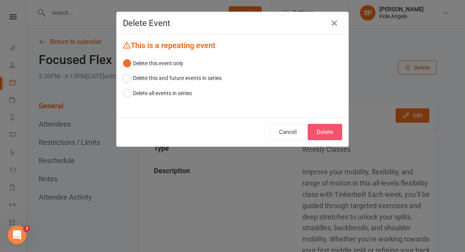
click at [322, 135] on button "Delete" at bounding box center [325, 132] width 34 height 16
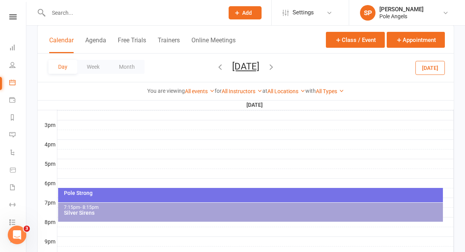
scroll to position [329, 0]
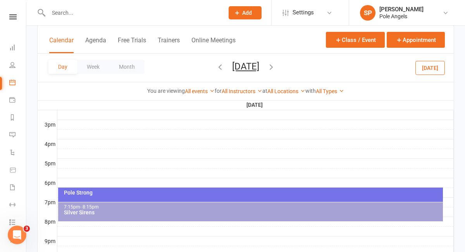
click at [203, 192] on div "Pole Strong" at bounding box center [253, 192] width 378 height 5
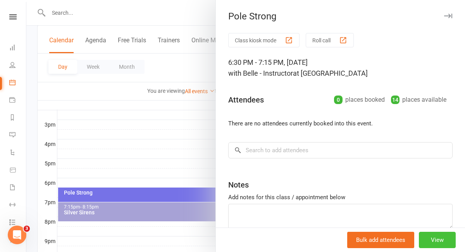
click at [445, 240] on button "View" at bounding box center [437, 239] width 37 height 16
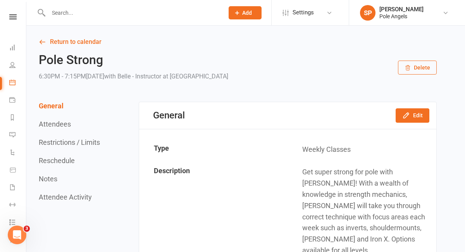
click at [428, 71] on button "Delete" at bounding box center [417, 67] width 39 height 14
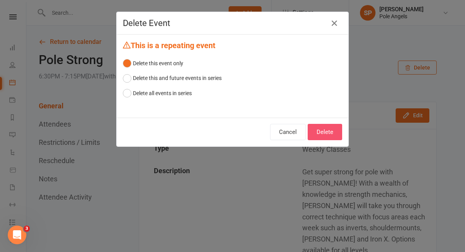
click at [326, 133] on button "Delete" at bounding box center [325, 132] width 34 height 16
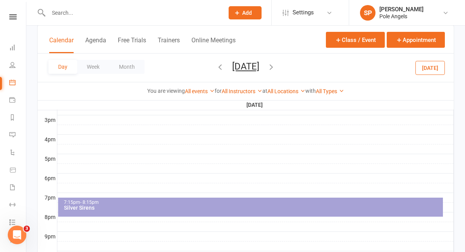
scroll to position [335, 0]
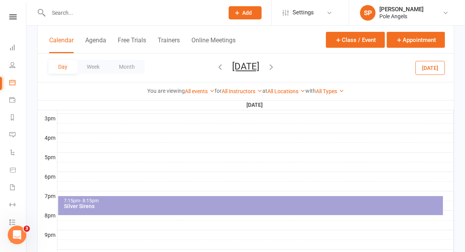
click at [209, 205] on div "Silver Sirens" at bounding box center [253, 205] width 378 height 5
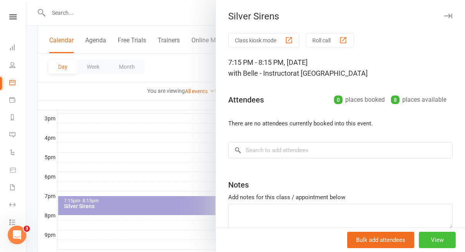
click at [438, 241] on button "View" at bounding box center [437, 239] width 37 height 16
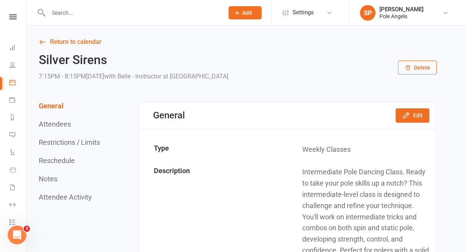
click at [422, 71] on button "Delete" at bounding box center [417, 67] width 39 height 14
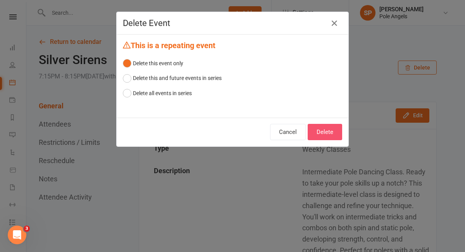
click at [326, 134] on button "Delete" at bounding box center [325, 132] width 34 height 16
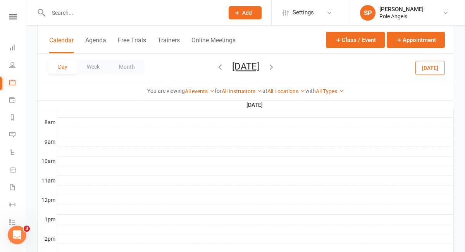
scroll to position [199, 0]
click at [276, 69] on icon "button" at bounding box center [271, 66] width 9 height 9
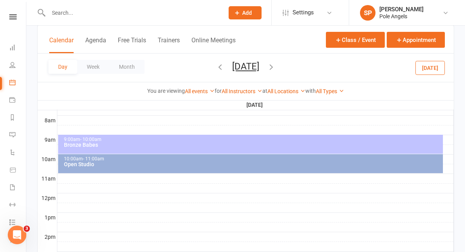
scroll to position [198, 0]
click at [180, 139] on div "9:00am - 10:00am" at bounding box center [253, 138] width 378 height 5
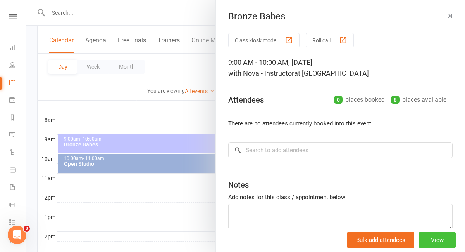
click at [431, 241] on button "View" at bounding box center [437, 239] width 37 height 16
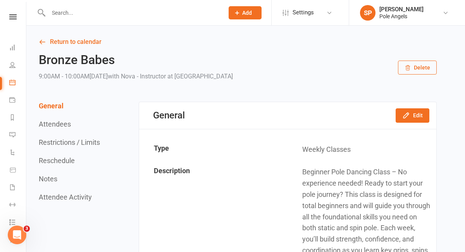
click at [425, 65] on button "Delete" at bounding box center [417, 67] width 39 height 14
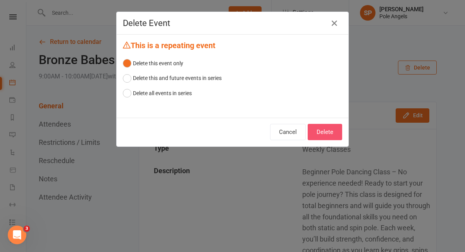
click at [321, 133] on button "Delete" at bounding box center [325, 132] width 34 height 16
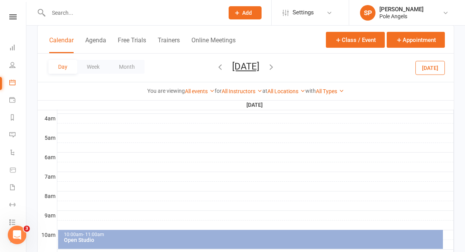
scroll to position [159, 0]
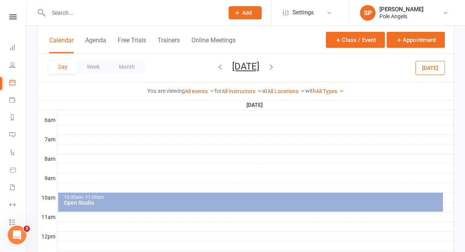
click at [207, 210] on div "10:00am - 11:00am Open Studio" at bounding box center [250, 201] width 385 height 19
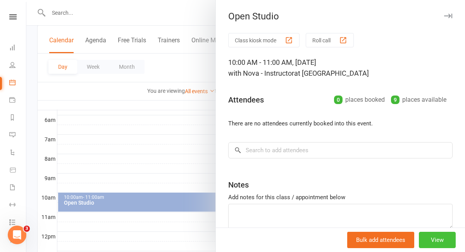
click at [429, 242] on button "View" at bounding box center [437, 239] width 37 height 16
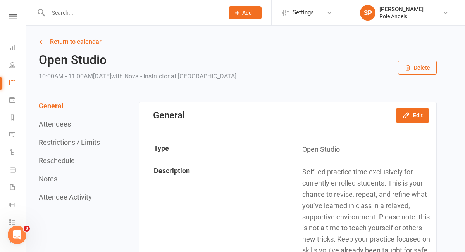
click at [424, 71] on button "Delete" at bounding box center [417, 67] width 39 height 14
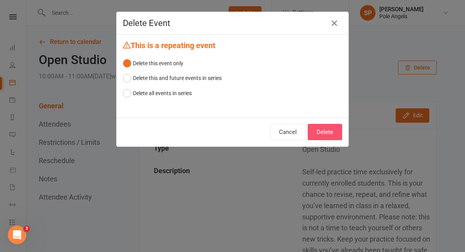
click at [323, 136] on button "Delete" at bounding box center [325, 132] width 34 height 16
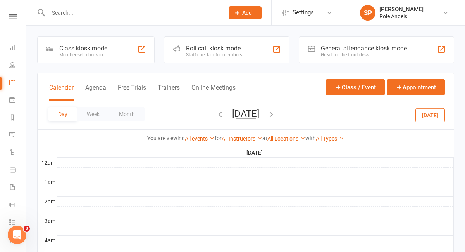
click at [276, 114] on icon "button" at bounding box center [271, 114] width 9 height 9
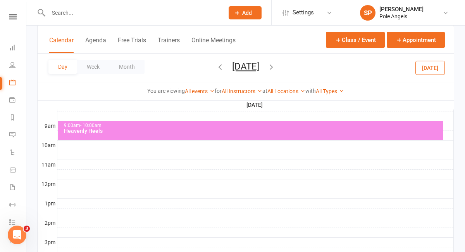
scroll to position [212, 0]
click at [254, 133] on div "9:00am - 10:00am Heavenly Heels" at bounding box center [250, 129] width 385 height 19
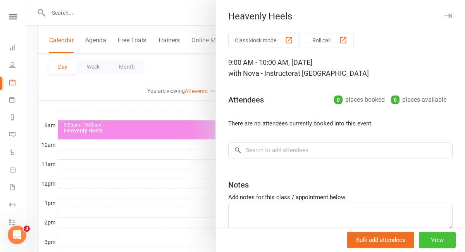
click at [434, 240] on button "View" at bounding box center [437, 239] width 37 height 16
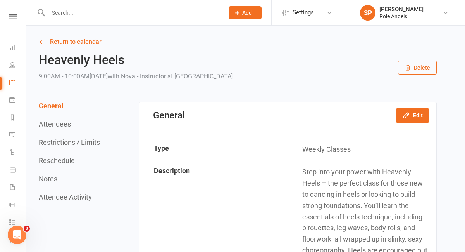
click at [433, 69] on button "Delete" at bounding box center [417, 67] width 39 height 14
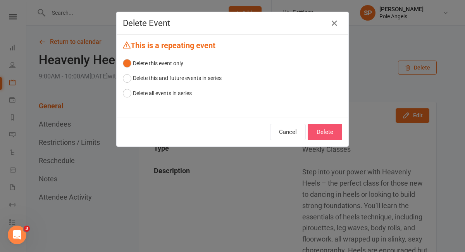
click at [327, 129] on button "Delete" at bounding box center [325, 132] width 34 height 16
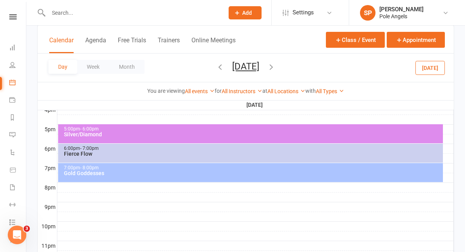
scroll to position [365, 0]
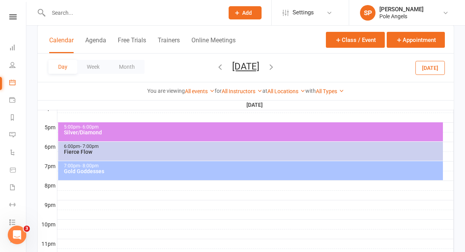
click at [259, 136] on div "5:00pm - 6:00pm Silver/Diamond" at bounding box center [250, 131] width 385 height 19
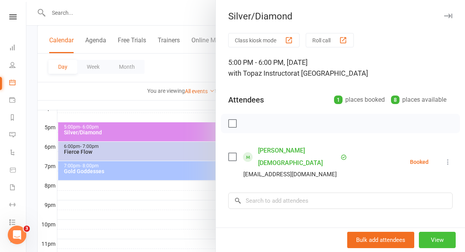
click at [441, 241] on button "View" at bounding box center [437, 239] width 37 height 16
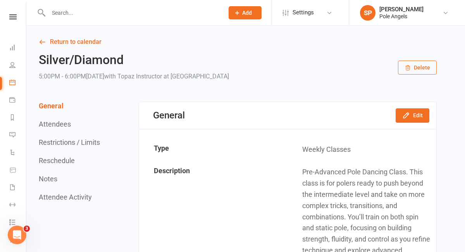
click at [427, 71] on button "Delete" at bounding box center [417, 67] width 39 height 14
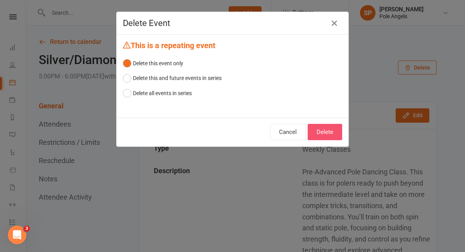
click at [329, 132] on button "Delete" at bounding box center [325, 132] width 34 height 16
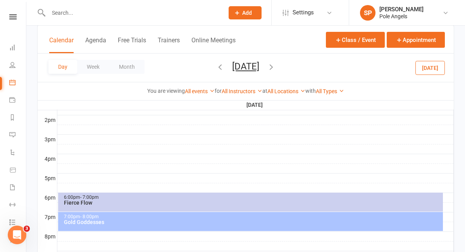
scroll to position [314, 0]
click at [242, 204] on div "Fierce Flow" at bounding box center [253, 201] width 378 height 5
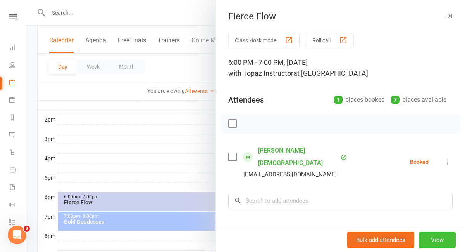
click at [442, 239] on button "View" at bounding box center [437, 239] width 37 height 16
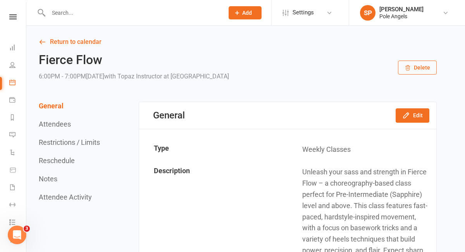
click at [421, 72] on button "Delete" at bounding box center [417, 67] width 39 height 14
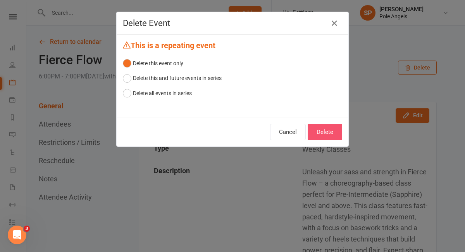
click at [324, 134] on button "Delete" at bounding box center [325, 132] width 34 height 16
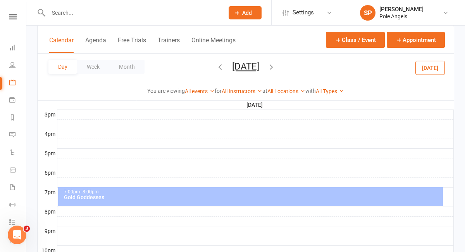
scroll to position [340, 0]
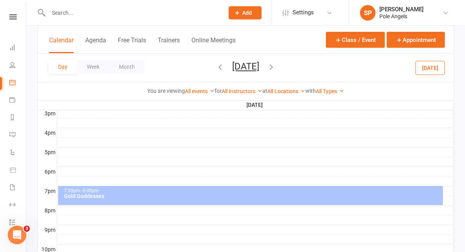
click at [260, 195] on div "Gold Goddesses" at bounding box center [253, 195] width 378 height 5
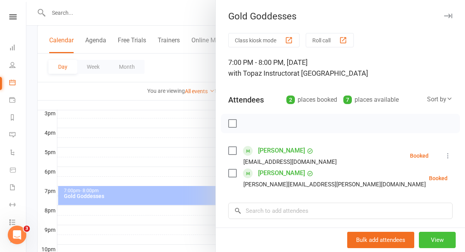
click at [438, 240] on button "View" at bounding box center [437, 239] width 37 height 16
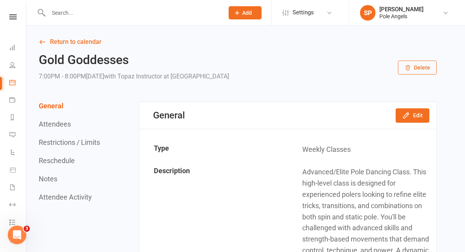
click at [432, 68] on button "Delete" at bounding box center [417, 67] width 39 height 14
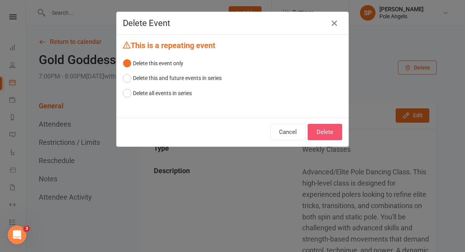
click at [333, 132] on button "Delete" at bounding box center [325, 132] width 34 height 16
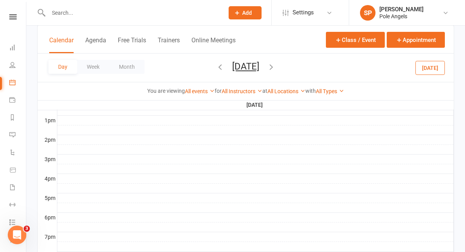
scroll to position [297, 0]
click at [276, 67] on icon "button" at bounding box center [271, 66] width 9 height 9
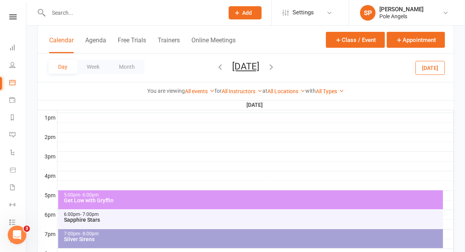
click at [281, 200] on div "Get Low with Gryffin" at bounding box center [253, 199] width 378 height 5
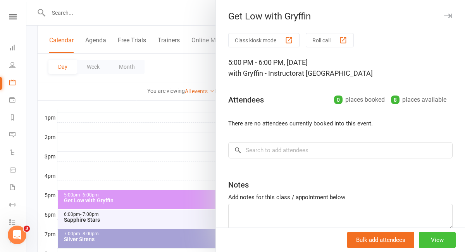
click at [429, 241] on button "View" at bounding box center [437, 239] width 37 height 16
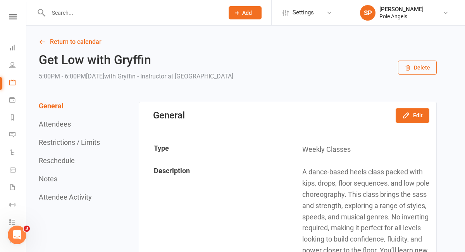
click at [411, 71] on button "Delete" at bounding box center [417, 67] width 39 height 14
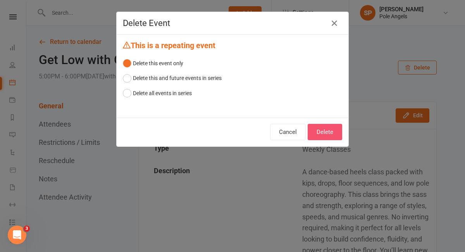
click at [328, 134] on button "Delete" at bounding box center [325, 132] width 34 height 16
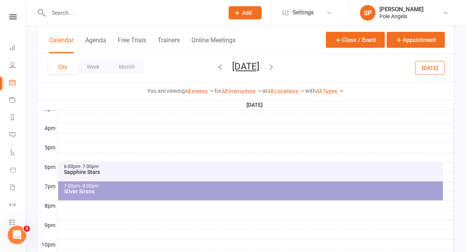
scroll to position [362, 0]
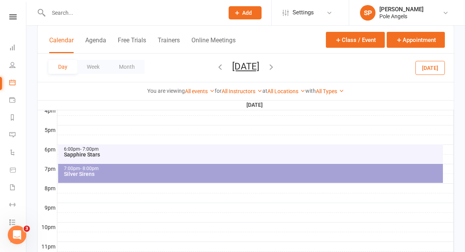
click at [267, 152] on div "Sapphire Stars" at bounding box center [253, 154] width 378 height 5
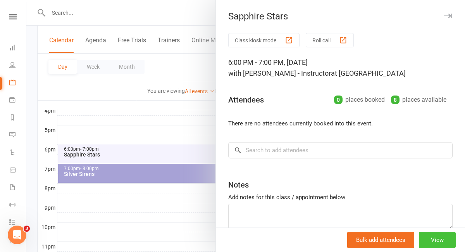
click at [439, 242] on button "View" at bounding box center [437, 239] width 37 height 16
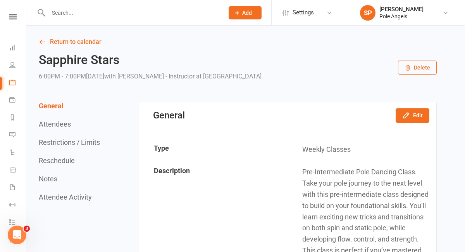
click at [416, 72] on button "Delete" at bounding box center [417, 67] width 39 height 14
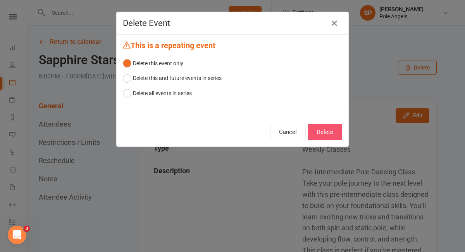
click at [324, 135] on button "Delete" at bounding box center [325, 132] width 34 height 16
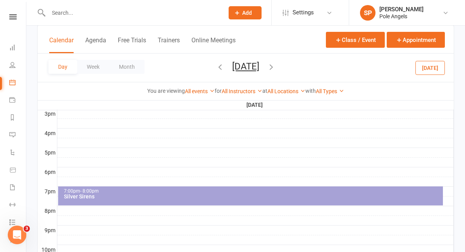
scroll to position [343, 0]
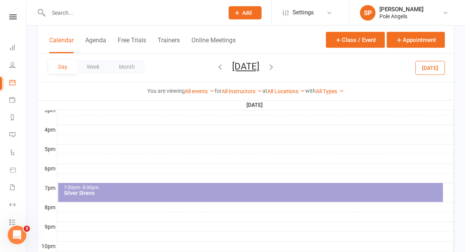
click at [265, 190] on div "Silver Sirens" at bounding box center [253, 192] width 378 height 5
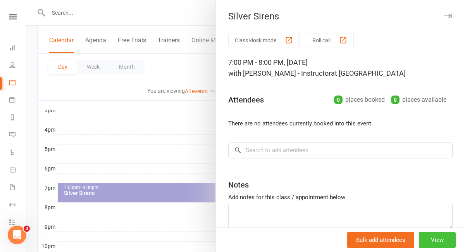
click at [431, 238] on button "View" at bounding box center [437, 239] width 37 height 16
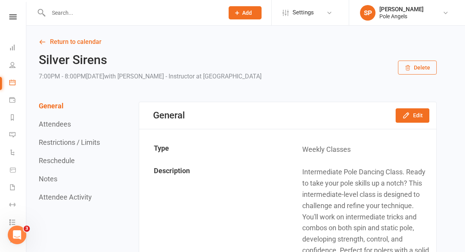
click at [422, 69] on button "Delete" at bounding box center [417, 67] width 39 height 14
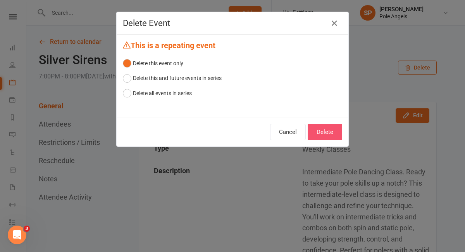
click at [323, 131] on button "Delete" at bounding box center [325, 132] width 34 height 16
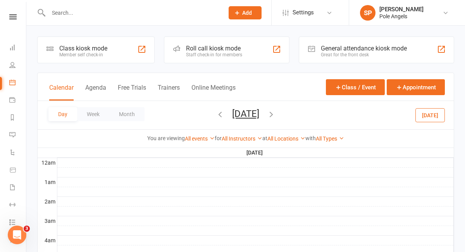
click at [276, 115] on icon "button" at bounding box center [271, 114] width 9 height 9
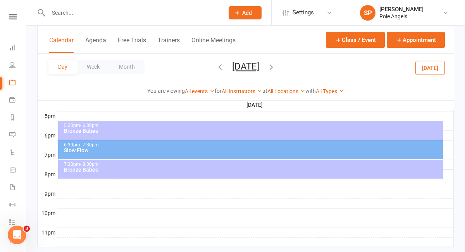
scroll to position [376, 0]
click at [260, 129] on div "Bronze Babes" at bounding box center [253, 130] width 378 height 5
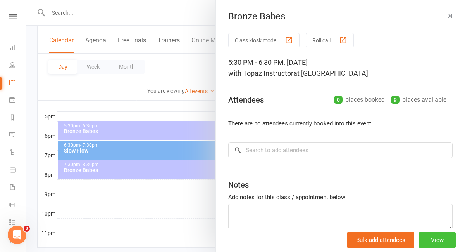
click at [427, 243] on button "View" at bounding box center [437, 239] width 37 height 16
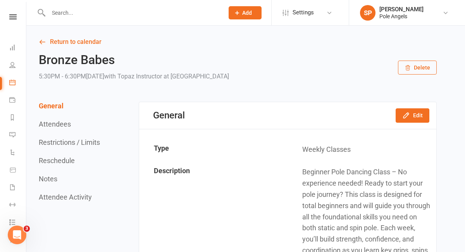
click at [408, 67] on icon "button" at bounding box center [408, 68] width 6 height 6
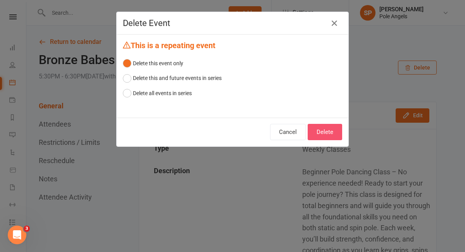
click at [329, 135] on button "Delete" at bounding box center [325, 132] width 34 height 16
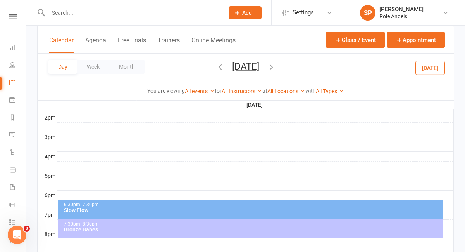
scroll to position [318, 0]
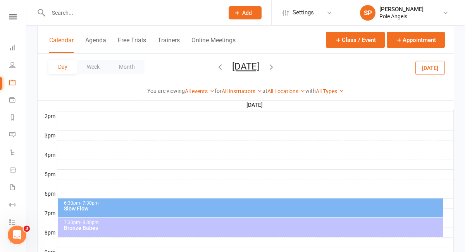
click at [255, 207] on div "Slow Flow" at bounding box center [253, 207] width 378 height 5
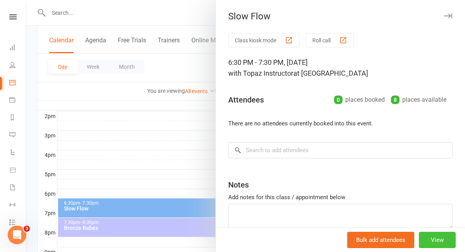
click at [427, 243] on button "View" at bounding box center [437, 239] width 37 height 16
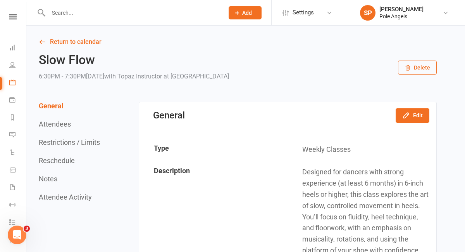
click at [414, 65] on button "Delete" at bounding box center [417, 67] width 39 height 14
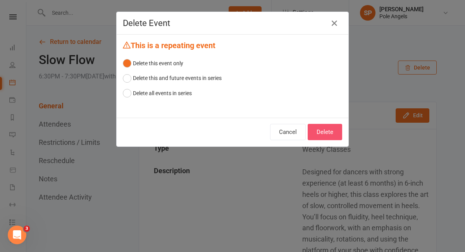
click at [319, 135] on button "Delete" at bounding box center [325, 132] width 34 height 16
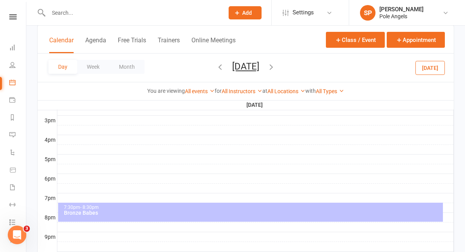
scroll to position [339, 0]
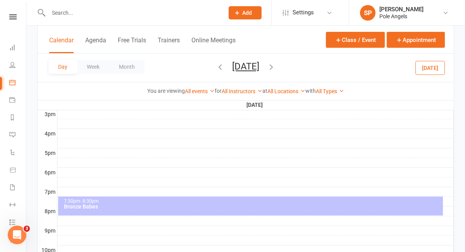
click at [257, 210] on div "7:30pm - 8:30pm Bronze Babes" at bounding box center [250, 205] width 385 height 19
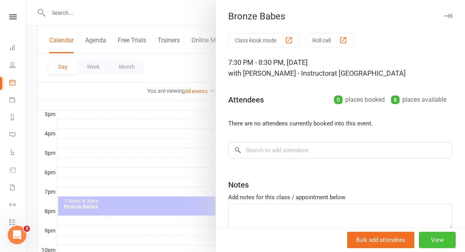
click at [431, 241] on button "View" at bounding box center [437, 239] width 37 height 16
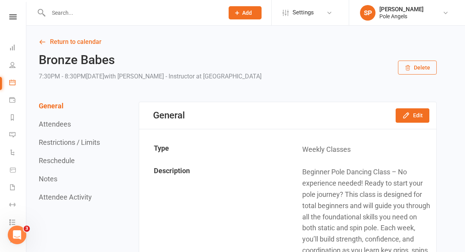
click at [420, 65] on button "Delete" at bounding box center [417, 67] width 39 height 14
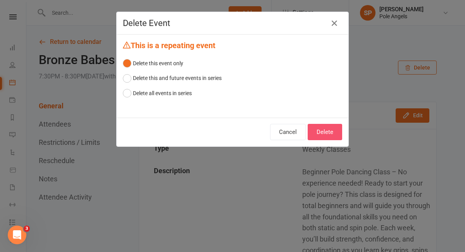
click at [330, 133] on button "Delete" at bounding box center [325, 132] width 34 height 16
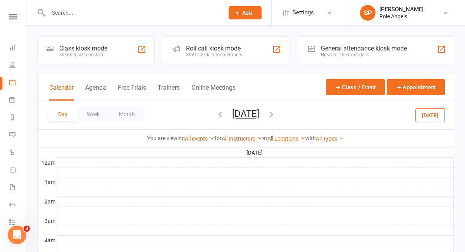
click at [276, 115] on icon "button" at bounding box center [271, 114] width 9 height 9
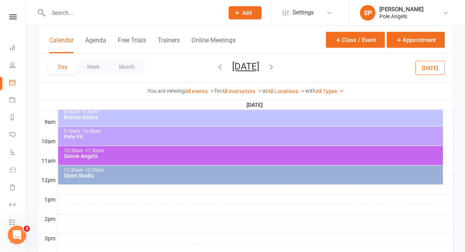
scroll to position [216, 0]
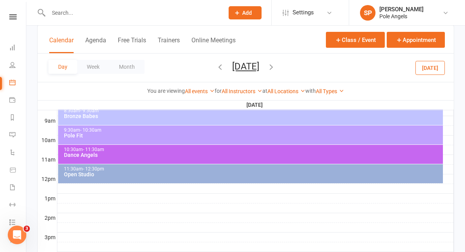
click at [289, 119] on div "8:30am - 9:30am Bronze Babes" at bounding box center [250, 115] width 385 height 19
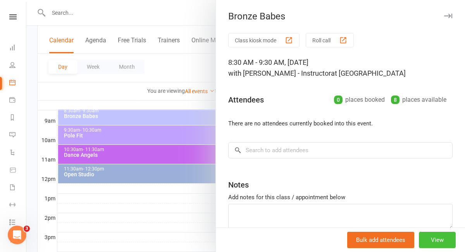
click at [441, 242] on button "View" at bounding box center [437, 239] width 37 height 16
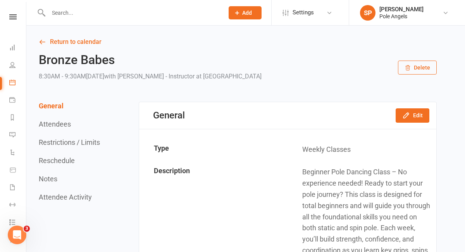
click at [414, 71] on button "Delete" at bounding box center [417, 67] width 39 height 14
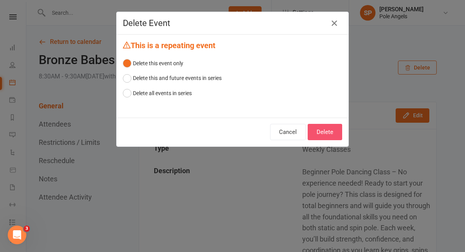
click at [330, 136] on button "Delete" at bounding box center [325, 132] width 34 height 16
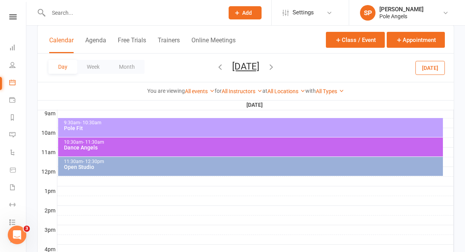
scroll to position [220, 0]
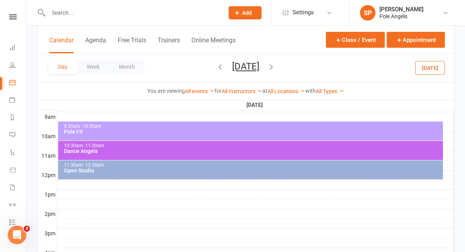
click at [300, 136] on div "9:30am - 10:30am Pole Fit" at bounding box center [250, 130] width 385 height 19
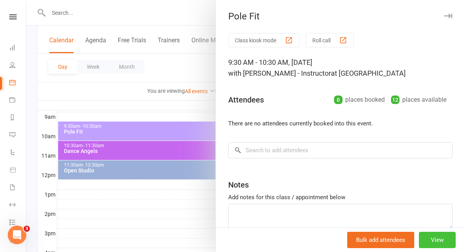
click at [444, 237] on button "View" at bounding box center [437, 239] width 37 height 16
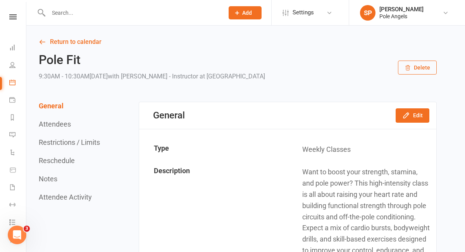
click at [417, 69] on button "Delete" at bounding box center [417, 67] width 39 height 14
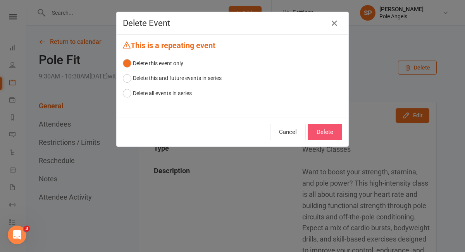
click at [319, 133] on button "Delete" at bounding box center [325, 132] width 34 height 16
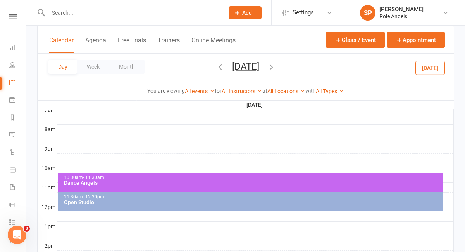
scroll to position [193, 0]
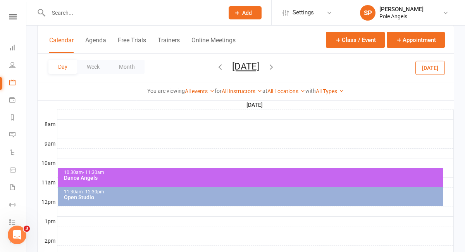
click at [252, 179] on div "Dance Angels" at bounding box center [253, 177] width 378 height 5
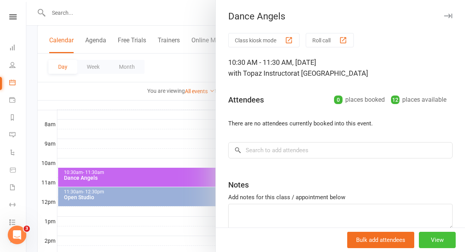
click at [433, 243] on button "View" at bounding box center [437, 239] width 37 height 16
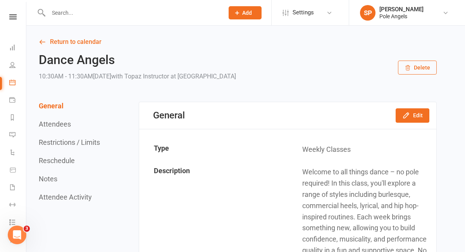
click at [422, 71] on button "Delete" at bounding box center [417, 67] width 39 height 14
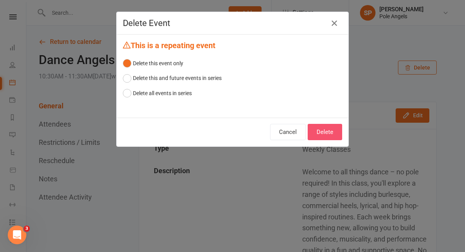
click at [324, 132] on button "Delete" at bounding box center [325, 132] width 34 height 16
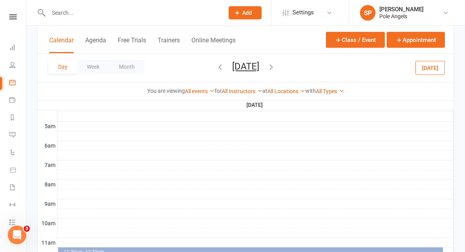
scroll to position [177, 0]
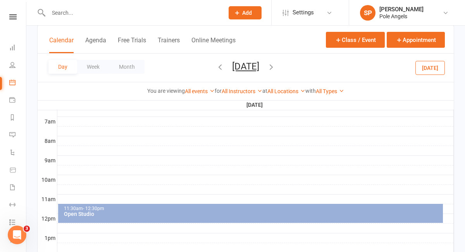
click at [217, 214] on div "Open Studio" at bounding box center [253, 213] width 378 height 5
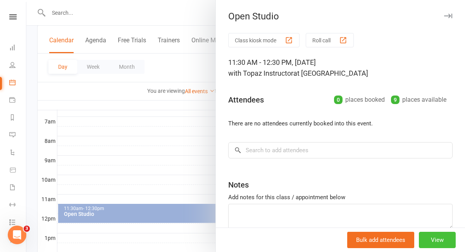
click at [429, 238] on button "View" at bounding box center [437, 239] width 37 height 16
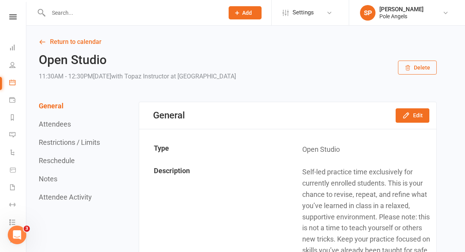
click at [430, 67] on button "Delete" at bounding box center [417, 67] width 39 height 14
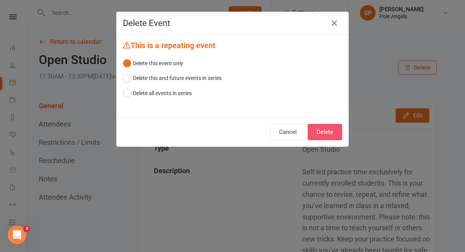
click at [318, 134] on button "Delete" at bounding box center [325, 132] width 34 height 16
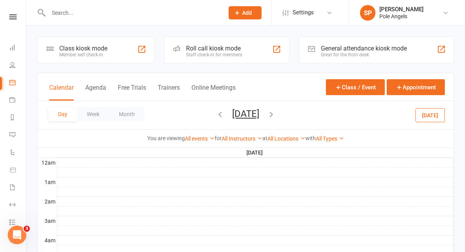
click at [276, 114] on icon "button" at bounding box center [271, 114] width 9 height 9
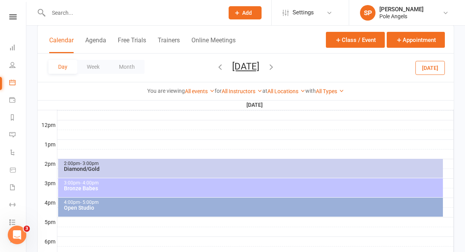
scroll to position [273, 0]
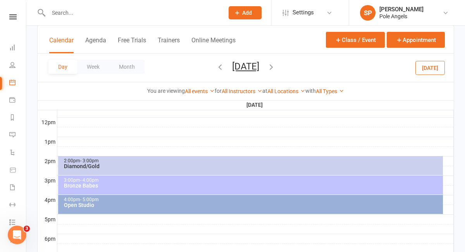
click at [265, 165] on div "Diamond/Gold" at bounding box center [253, 165] width 378 height 5
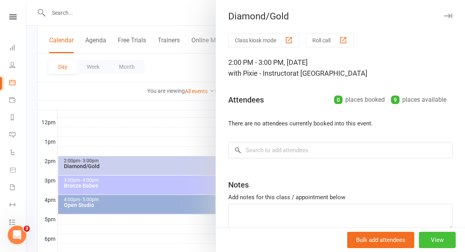
click at [440, 240] on button "View" at bounding box center [437, 239] width 37 height 16
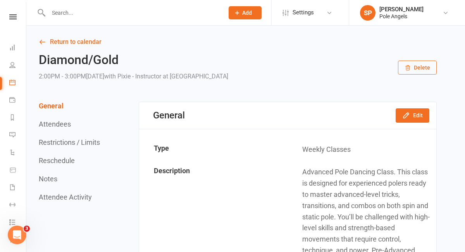
click at [415, 70] on button "Delete" at bounding box center [417, 67] width 39 height 14
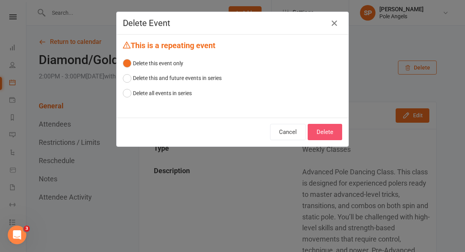
click at [332, 135] on button "Delete" at bounding box center [325, 132] width 34 height 16
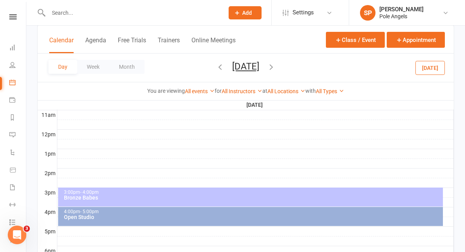
scroll to position [288, 0]
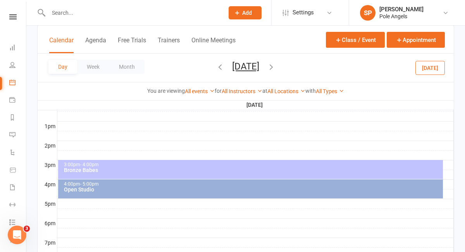
click at [333, 169] on div "Bronze Babes" at bounding box center [253, 169] width 378 height 5
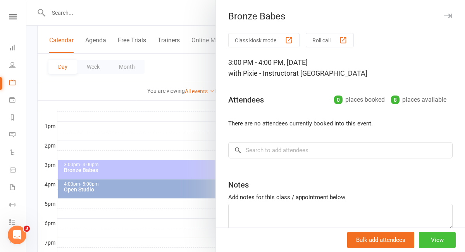
click at [443, 243] on button "View" at bounding box center [437, 239] width 37 height 16
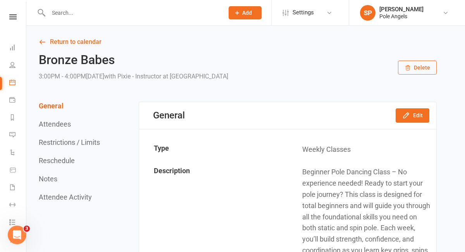
click at [414, 65] on button "Delete" at bounding box center [417, 67] width 39 height 14
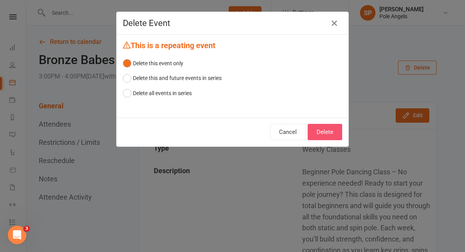
click at [324, 131] on button "Delete" at bounding box center [325, 132] width 34 height 16
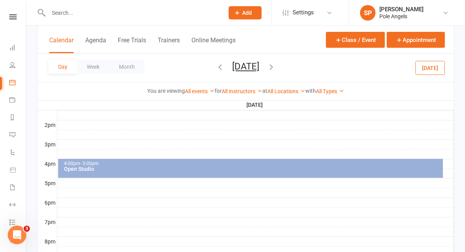
scroll to position [321, 0]
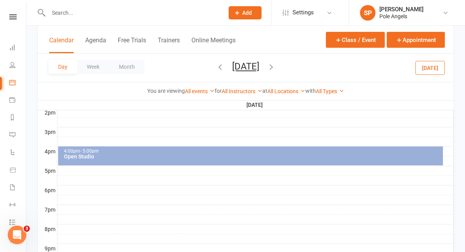
click at [314, 159] on div "Open Studio" at bounding box center [253, 155] width 378 height 5
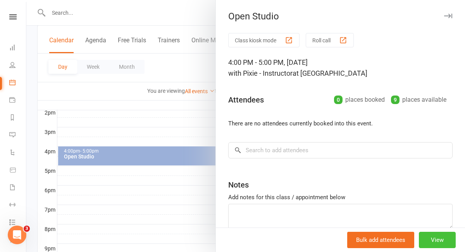
click at [436, 243] on button "View" at bounding box center [437, 239] width 37 height 16
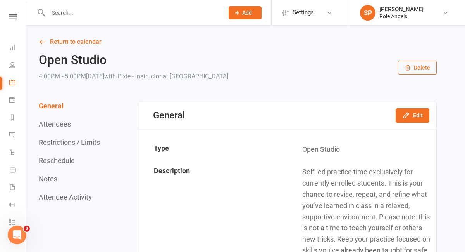
click at [417, 65] on button "Delete" at bounding box center [417, 67] width 39 height 14
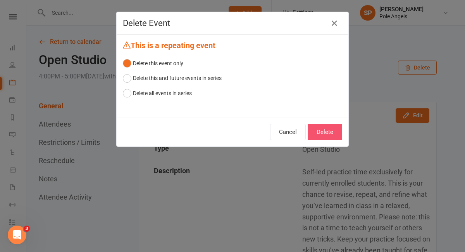
click at [331, 128] on button "Delete" at bounding box center [325, 132] width 34 height 16
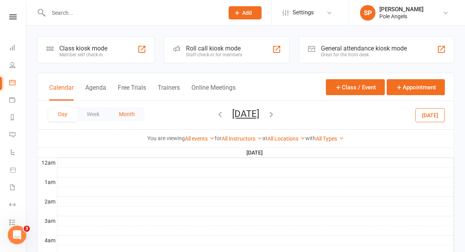
click at [134, 110] on button "Month" at bounding box center [126, 114] width 35 height 14
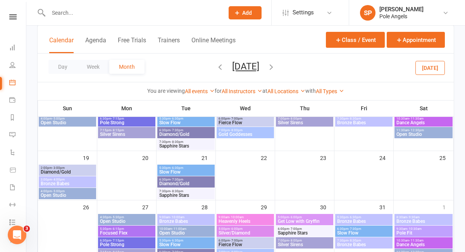
scroll to position [229, 0]
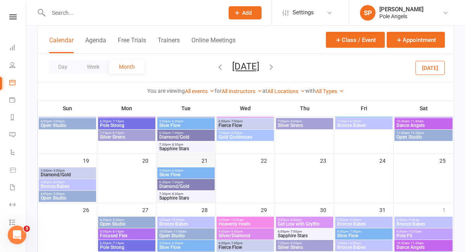
click at [183, 160] on div "21" at bounding box center [186, 177] width 59 height 49
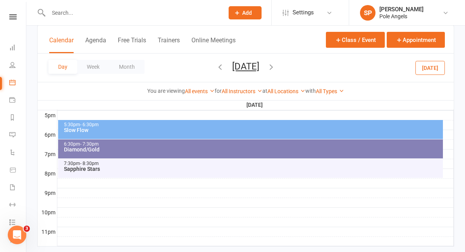
scroll to position [381, 0]
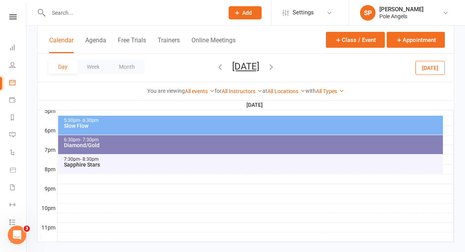
click at [164, 126] on div "Slow Flow" at bounding box center [253, 125] width 378 height 5
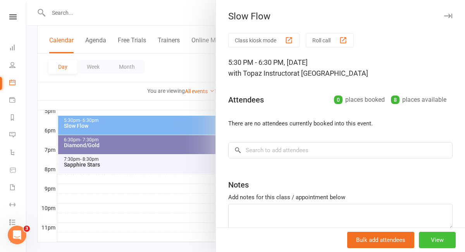
click at [446, 239] on button "View" at bounding box center [437, 239] width 37 height 16
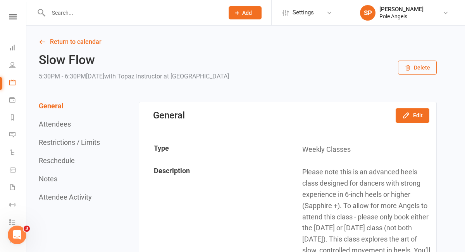
click at [417, 71] on button "Delete" at bounding box center [417, 67] width 39 height 14
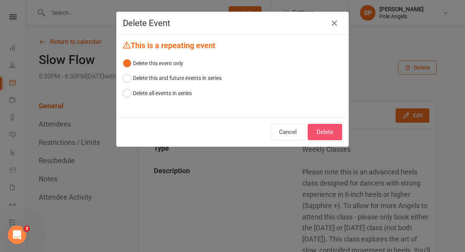
click at [334, 133] on button "Delete" at bounding box center [325, 132] width 34 height 16
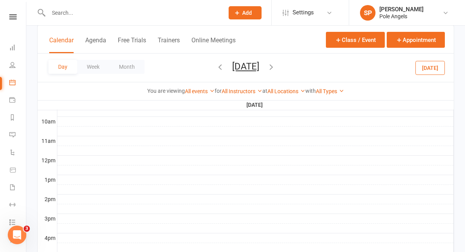
scroll to position [301, 0]
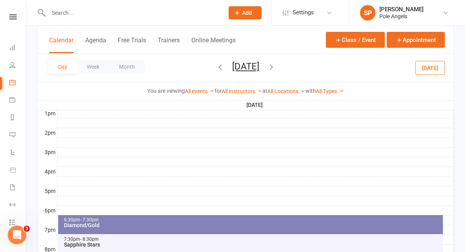
click at [221, 229] on div "6:30pm - 7:30pm Diamond/Gold" at bounding box center [250, 224] width 385 height 19
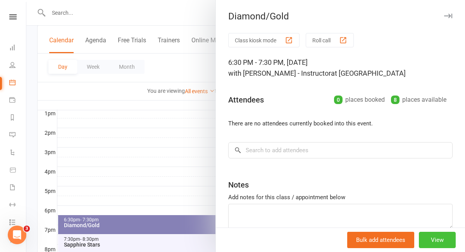
click at [428, 234] on button "View" at bounding box center [437, 239] width 37 height 16
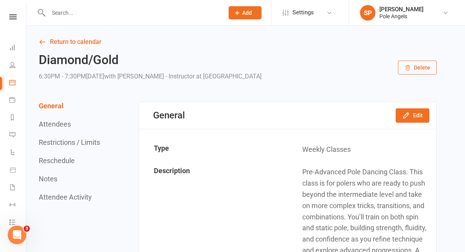
click at [428, 64] on button "Delete" at bounding box center [417, 67] width 39 height 14
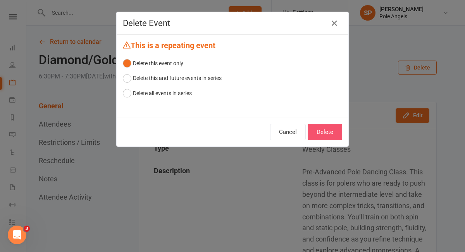
click at [330, 129] on button "Delete" at bounding box center [325, 132] width 34 height 16
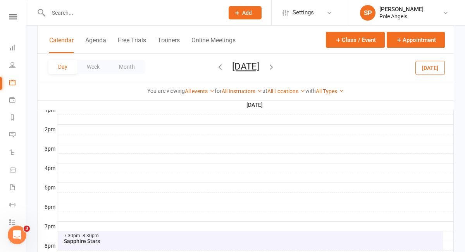
scroll to position [393, 0]
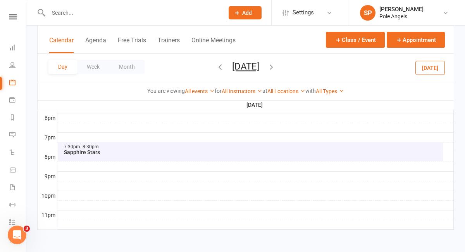
click at [266, 156] on div "7:30pm - 8:30pm Sapphire Stars" at bounding box center [250, 151] width 385 height 19
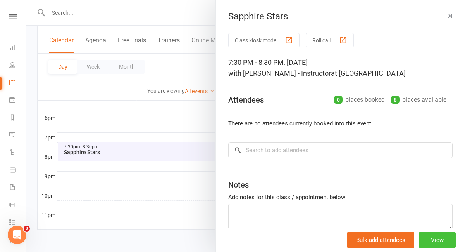
click at [439, 243] on button "View" at bounding box center [437, 239] width 37 height 16
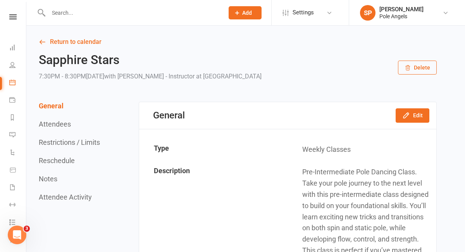
click at [423, 66] on button "Delete" at bounding box center [417, 67] width 39 height 14
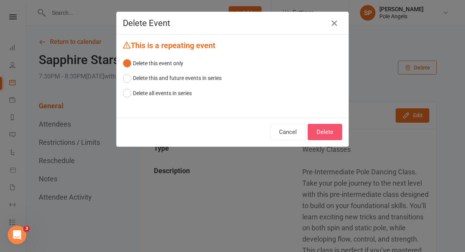
click at [333, 133] on button "Delete" at bounding box center [325, 132] width 34 height 16
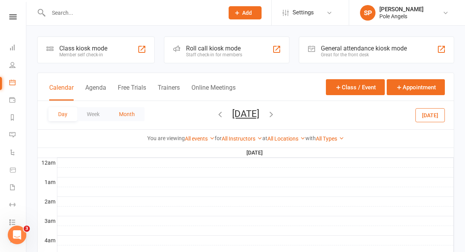
click at [132, 112] on button "Month" at bounding box center [126, 114] width 35 height 14
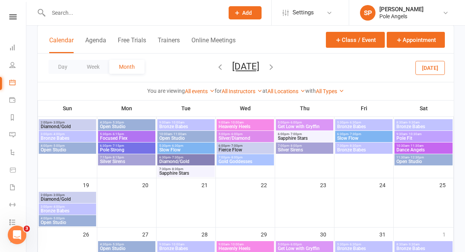
scroll to position [282, 0]
